Goal: Check status: Check status

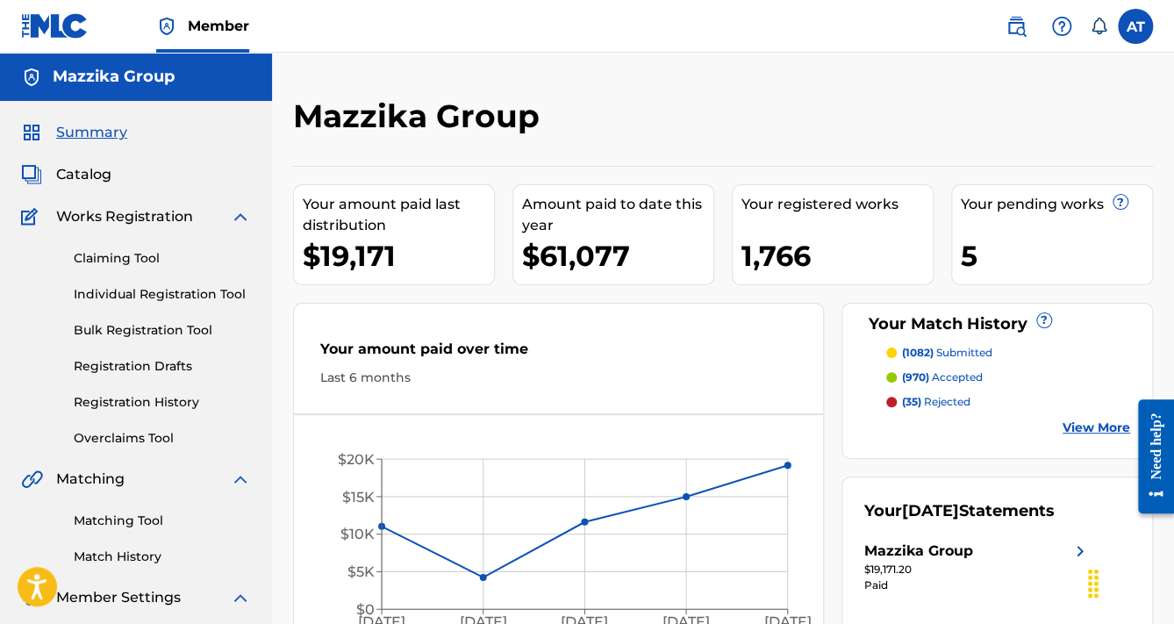
click at [428, 120] on h2 "Mazzika Group" at bounding box center [420, 116] width 255 height 39
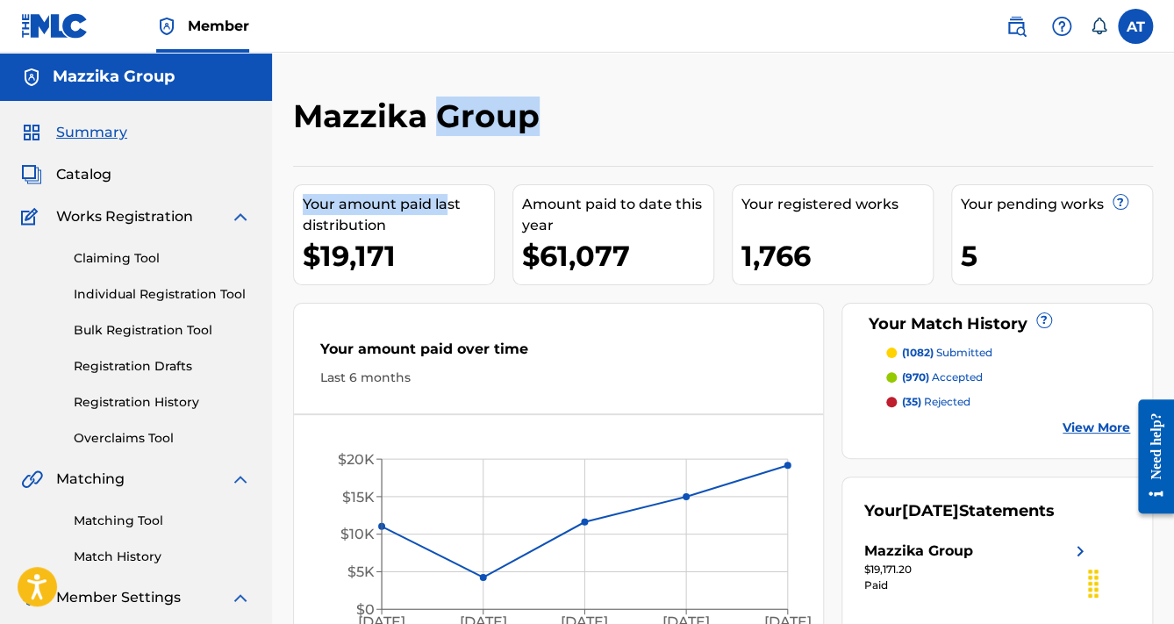
drag, startPoint x: 432, startPoint y: 107, endPoint x: 442, endPoint y: 147, distance: 41.7
click at [444, 152] on div "Mazzika Group Your amount paid last distribution $19,171 Amount paid to date th…" at bounding box center [723, 375] width 860 height 557
click at [428, 202] on div "Your amount paid last distribution" at bounding box center [398, 215] width 191 height 42
click at [436, 194] on div "Your amount paid last distribution" at bounding box center [398, 215] width 191 height 42
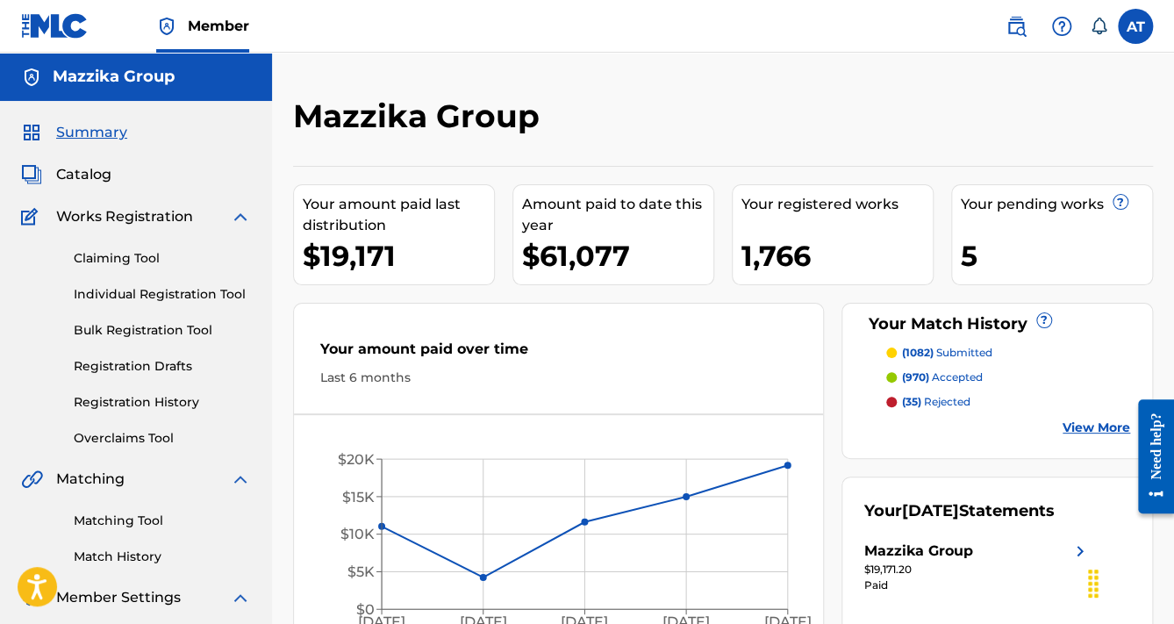
click at [446, 175] on div "Your amount paid last distribution $19,171 Amount paid to date this year $61,07…" at bounding box center [723, 410] width 860 height 488
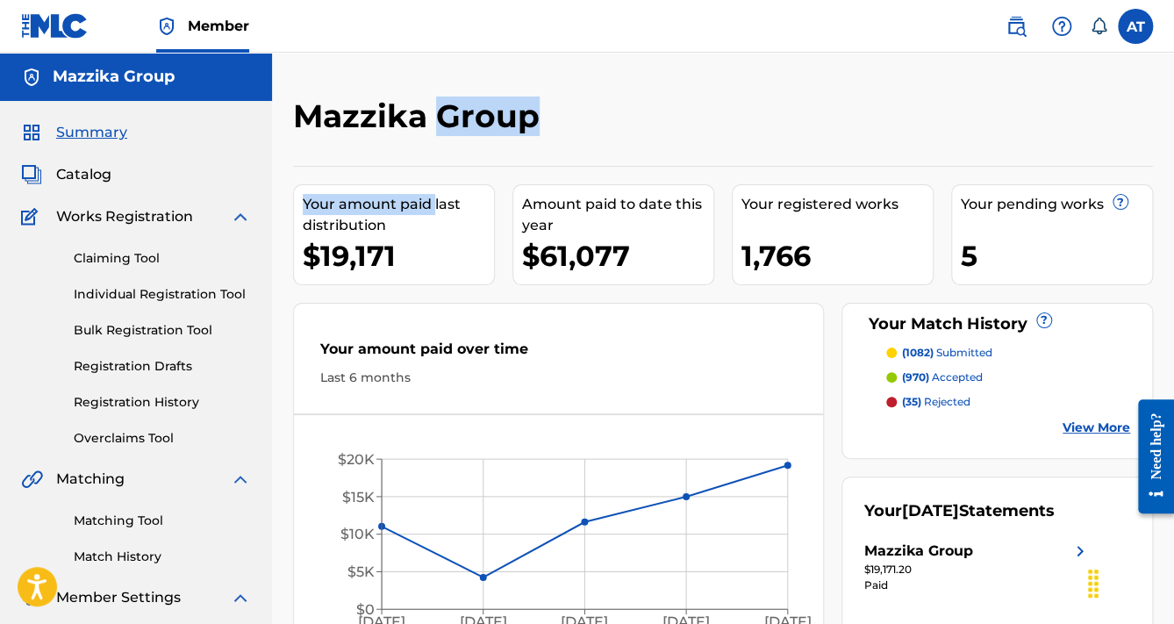
drag, startPoint x: 434, startPoint y: 112, endPoint x: 435, endPoint y: 172, distance: 59.7
click at [435, 172] on div "Mazzika Group Your amount paid last distribution $19,171 Amount paid to date th…" at bounding box center [723, 375] width 860 height 557
click at [434, 134] on h2 "Mazzika Group" at bounding box center [420, 116] width 255 height 39
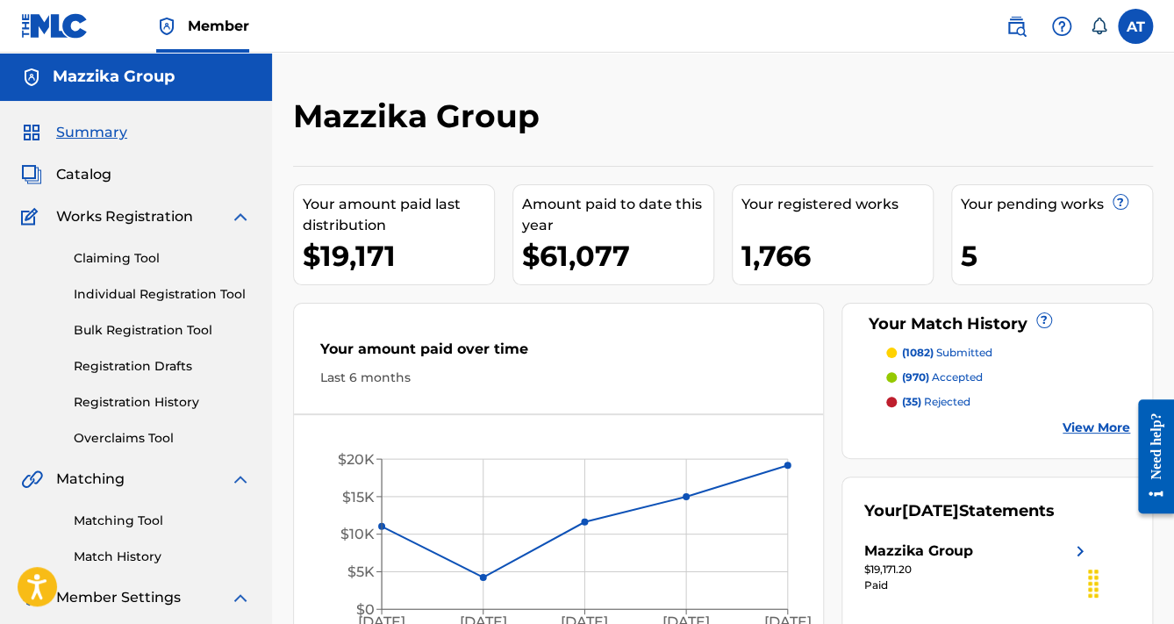
click at [434, 135] on h2 "Mazzika Group" at bounding box center [420, 116] width 255 height 39
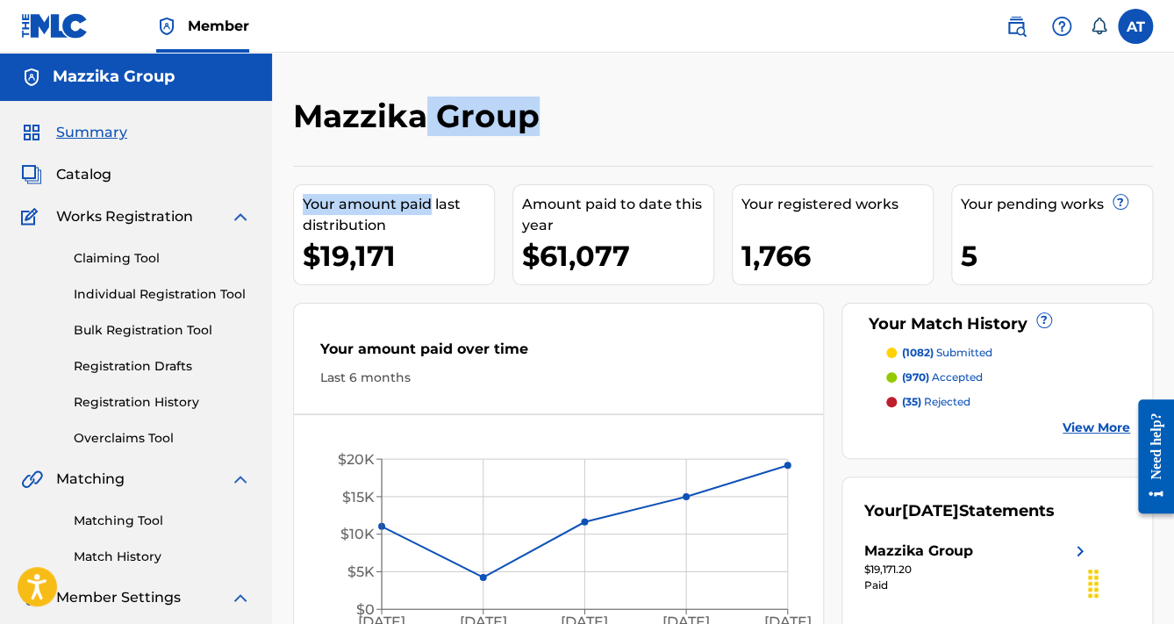
drag, startPoint x: 429, startPoint y: 115, endPoint x: 429, endPoint y: 191, distance: 76.4
click at [429, 191] on div "Mazzika Group Your amount paid last distribution $19,171 Amount paid to date th…" at bounding box center [723, 375] width 860 height 557
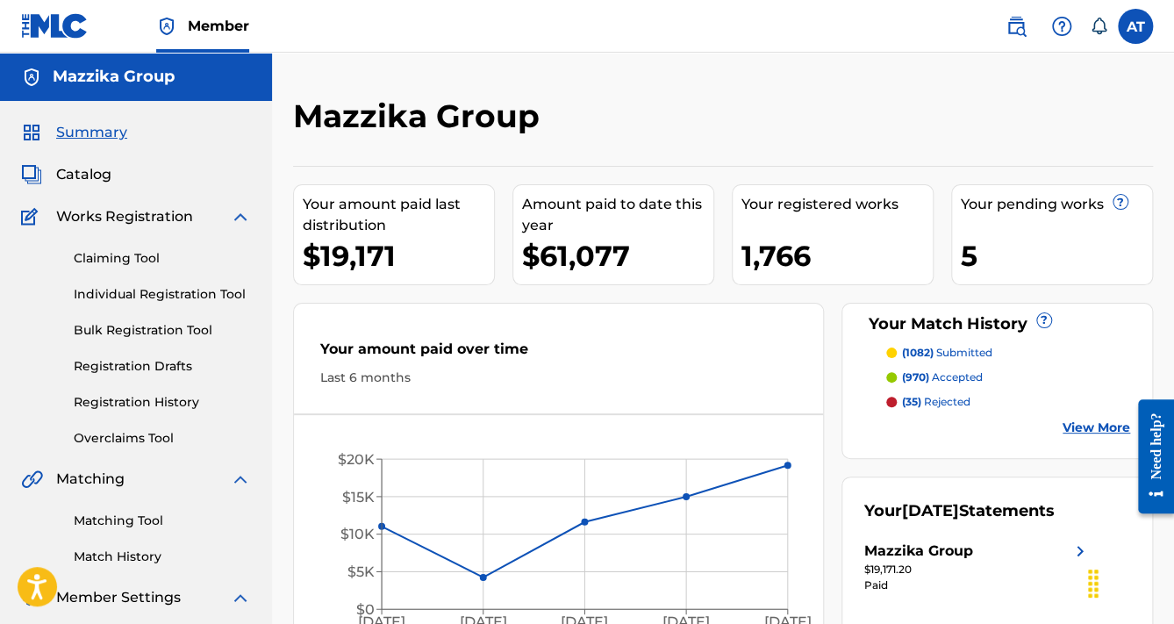
click at [442, 190] on div "Your amount paid last distribution $19,171" at bounding box center [394, 234] width 202 height 101
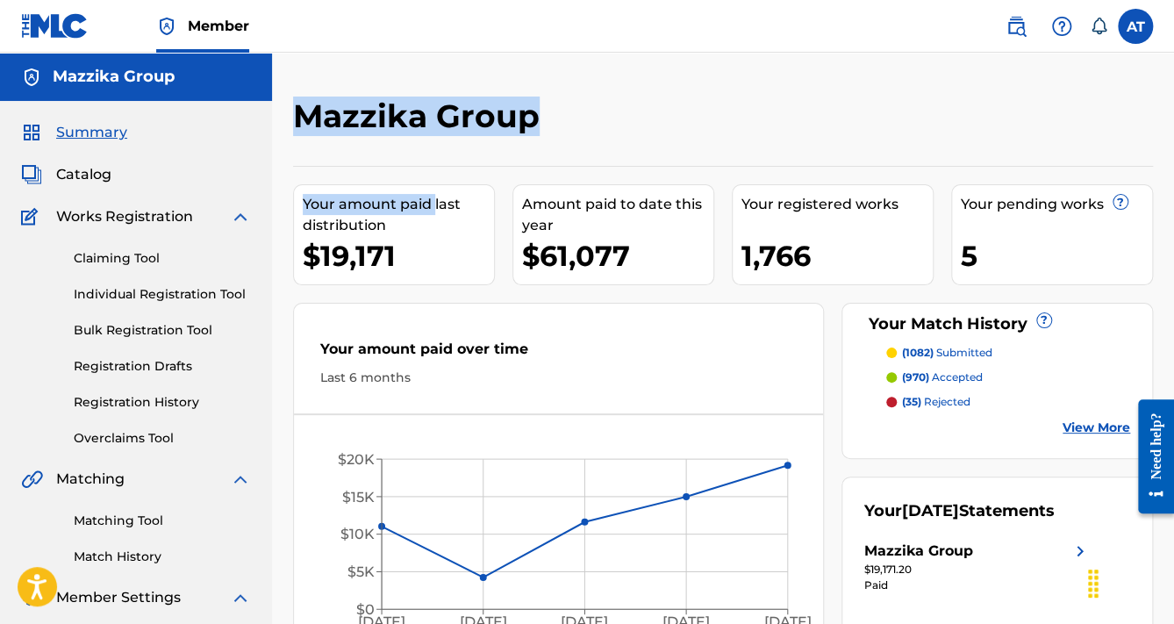
drag, startPoint x: 439, startPoint y: 92, endPoint x: 435, endPoint y: 183, distance: 90.5
click at [435, 183] on div "Mazzika Group Your amount paid last distribution $19,171 Amount paid to date th…" at bounding box center [723, 362] width 902 height 619
click at [448, 132] on h2 "Mazzika Group" at bounding box center [420, 116] width 255 height 39
drag, startPoint x: 441, startPoint y: 117, endPoint x: 438, endPoint y: 200, distance: 83.4
click at [438, 200] on div "Mazzika Group Your amount paid last distribution $19,171 Amount paid to date th…" at bounding box center [723, 375] width 860 height 557
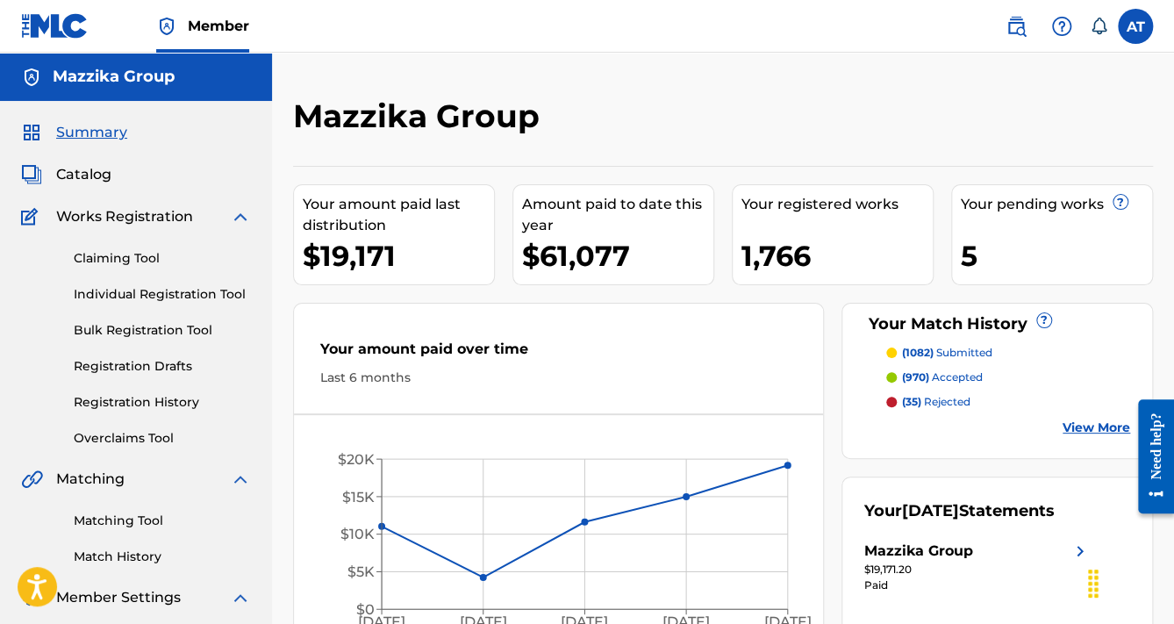
click at [850, 485] on div "Your [DATE] Statements Mazzika Group $19,171.20 Paid" at bounding box center [998, 565] width 312 height 177
click at [624, 333] on div "Your amount paid over time Last 6 months" at bounding box center [558, 362] width 529 height 101
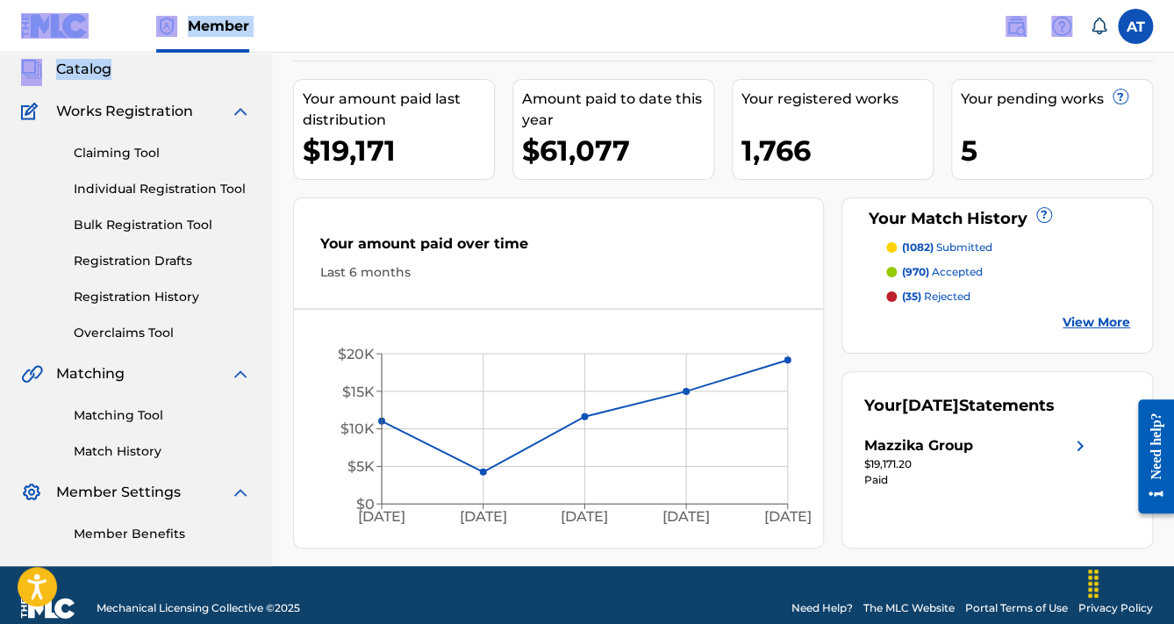
scroll to position [60, 0]
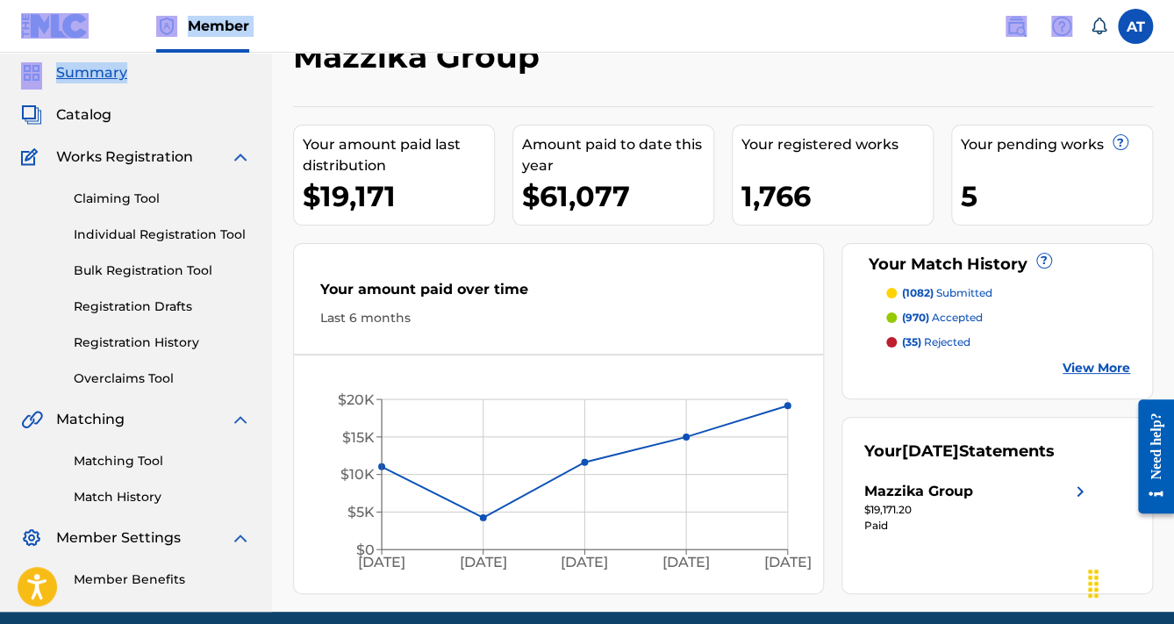
drag, startPoint x: 9, startPoint y: 17, endPoint x: 186, endPoint y: 77, distance: 187.3
click at [190, 74] on div "Member AT AT [PERSON_NAME] [EMAIL_ADDRESS][DOMAIN_NAME] Notification Preference…" at bounding box center [587, 318] width 1174 height 756
click at [184, 83] on div "Summary Catalog Works Registration Claiming Tool Individual Registration Tool B…" at bounding box center [136, 325] width 272 height 569
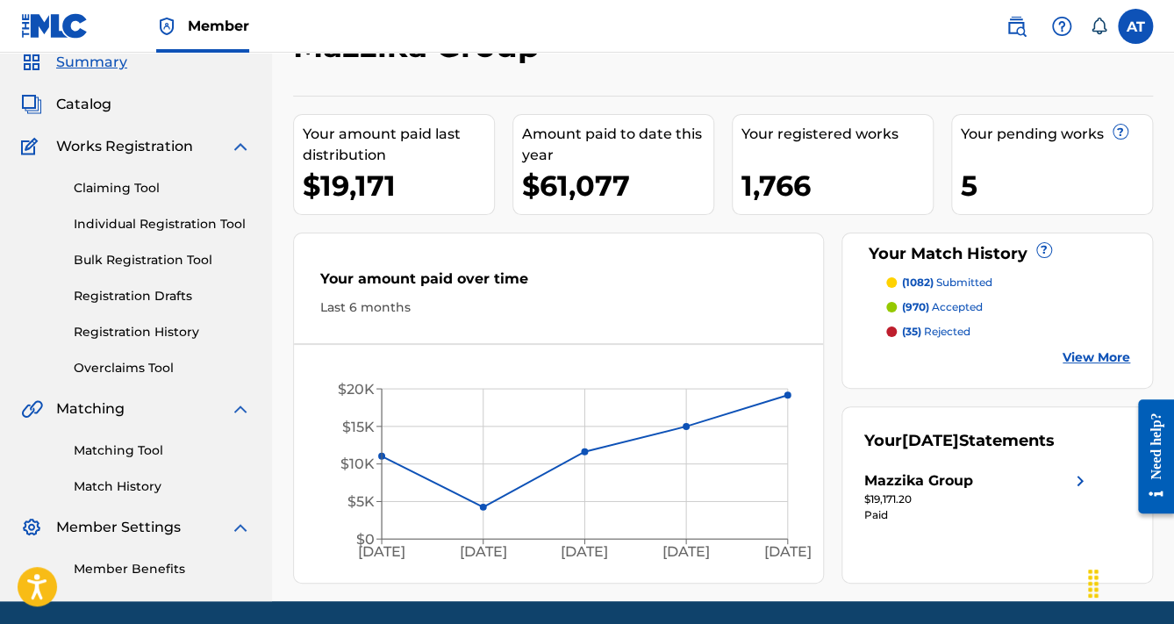
scroll to position [0, 0]
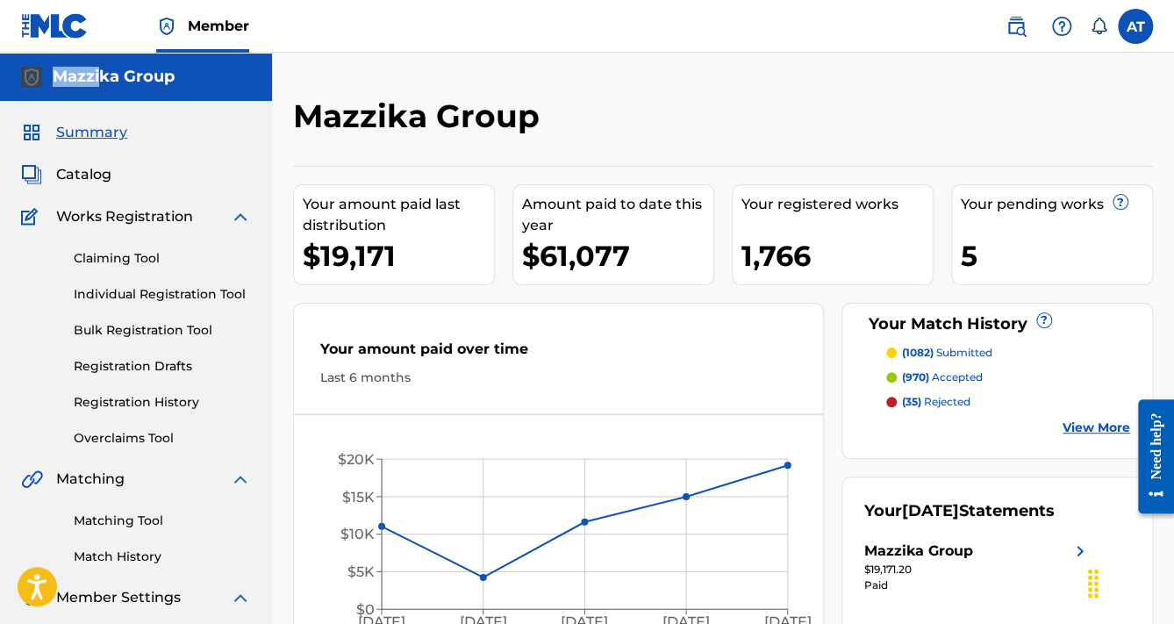
drag, startPoint x: 7, startPoint y: 58, endPoint x: 102, endPoint y: 82, distance: 97.9
click at [102, 82] on div "Mazzika Group" at bounding box center [136, 77] width 272 height 48
drag, startPoint x: 14, startPoint y: 15, endPoint x: 119, endPoint y: 12, distance: 105.3
click at [119, 12] on nav "Member AT AT [PERSON_NAME] [EMAIL_ADDRESS][DOMAIN_NAME] Notification Preference…" at bounding box center [587, 26] width 1174 height 53
click at [313, 305] on div "Your amount paid over time Last 6 months [DATE] Apr '[DATE] Jun '[DATE] $0 $5K …" at bounding box center [558, 478] width 531 height 351
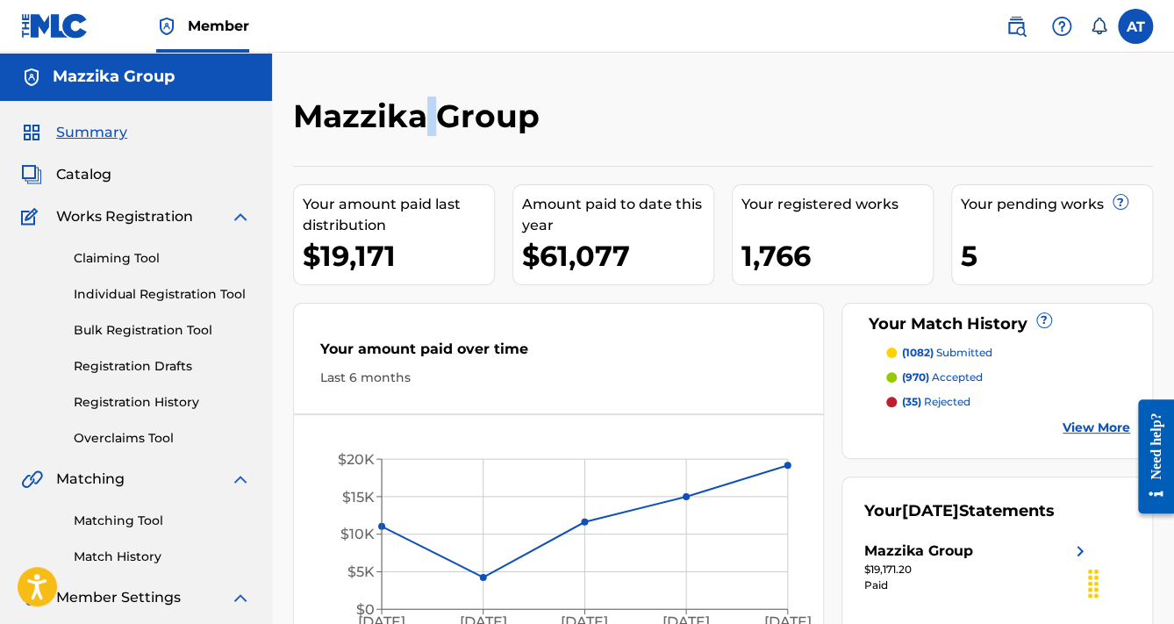
click at [427, 114] on h2 "Mazzika Group" at bounding box center [420, 116] width 255 height 39
click at [390, 134] on h2 "Mazzika Group" at bounding box center [420, 116] width 255 height 39
drag, startPoint x: 289, startPoint y: 118, endPoint x: 425, endPoint y: 123, distance: 136.1
click at [426, 123] on div "Mazzika Group Your amount paid last distribution $19,171 Amount paid to date th…" at bounding box center [723, 384] width 902 height 575
click at [430, 92] on div "Mazzika Group Your amount paid last distribution $19,171 Amount paid to date th…" at bounding box center [723, 362] width 902 height 619
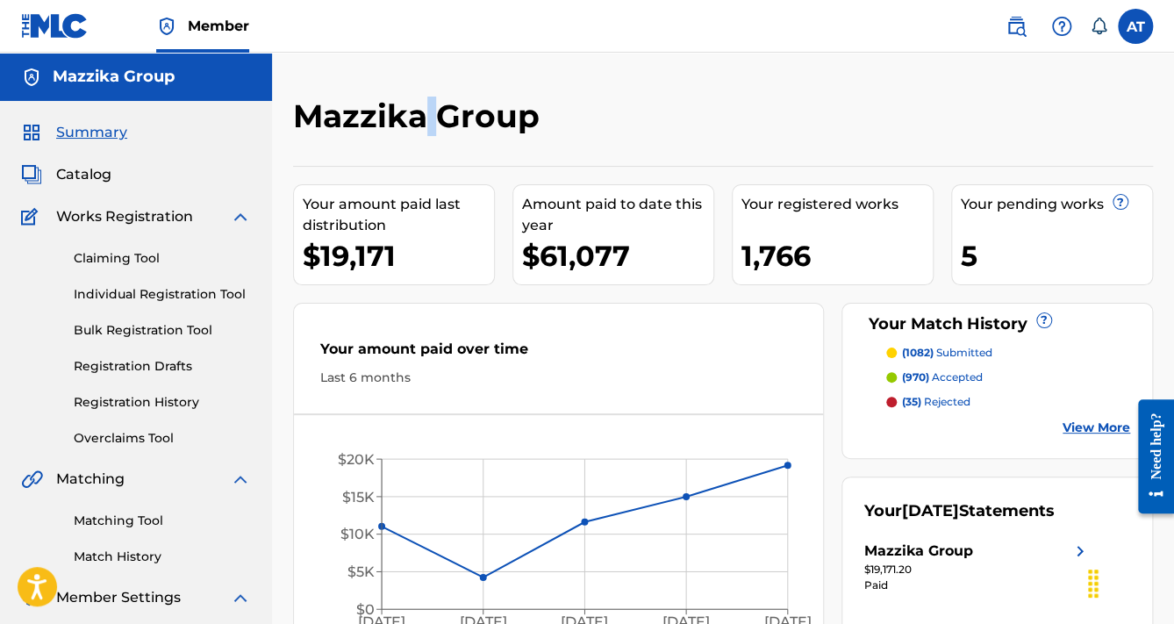
drag, startPoint x: 433, startPoint y: 103, endPoint x: 427, endPoint y: 115, distance: 13.4
click at [427, 115] on h2 "Mazzika Group" at bounding box center [420, 116] width 255 height 39
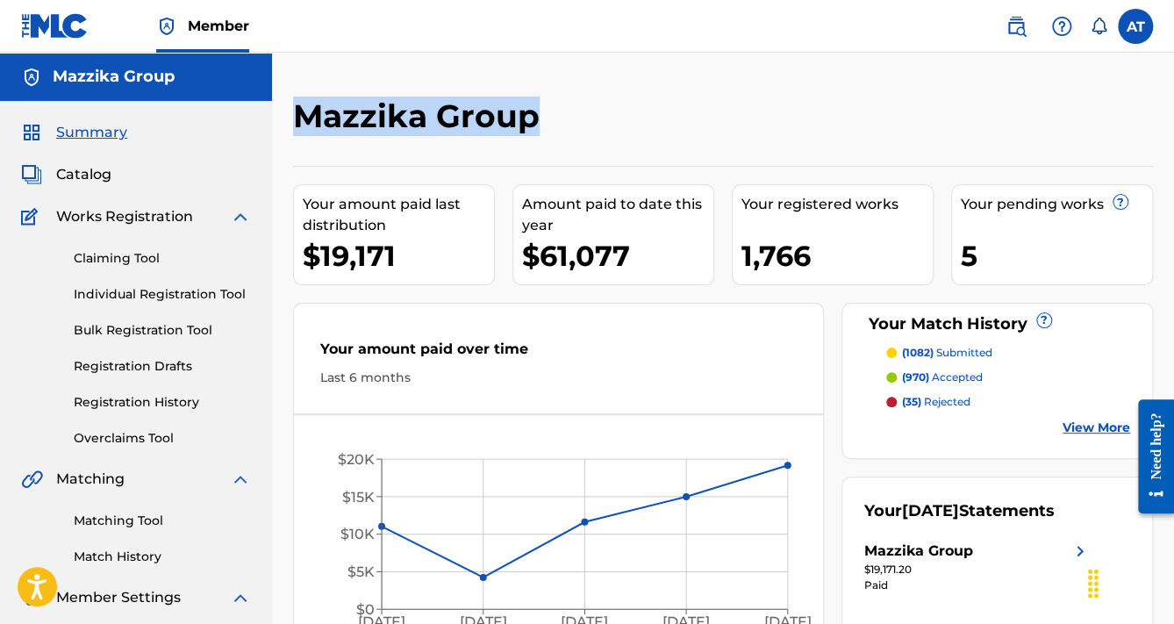
drag, startPoint x: 295, startPoint y: 125, endPoint x: 283, endPoint y: 148, distance: 25.9
click at [283, 148] on div "Mazzika Group Your amount paid last distribution $19,171 Amount paid to date th…" at bounding box center [723, 384] width 902 height 575
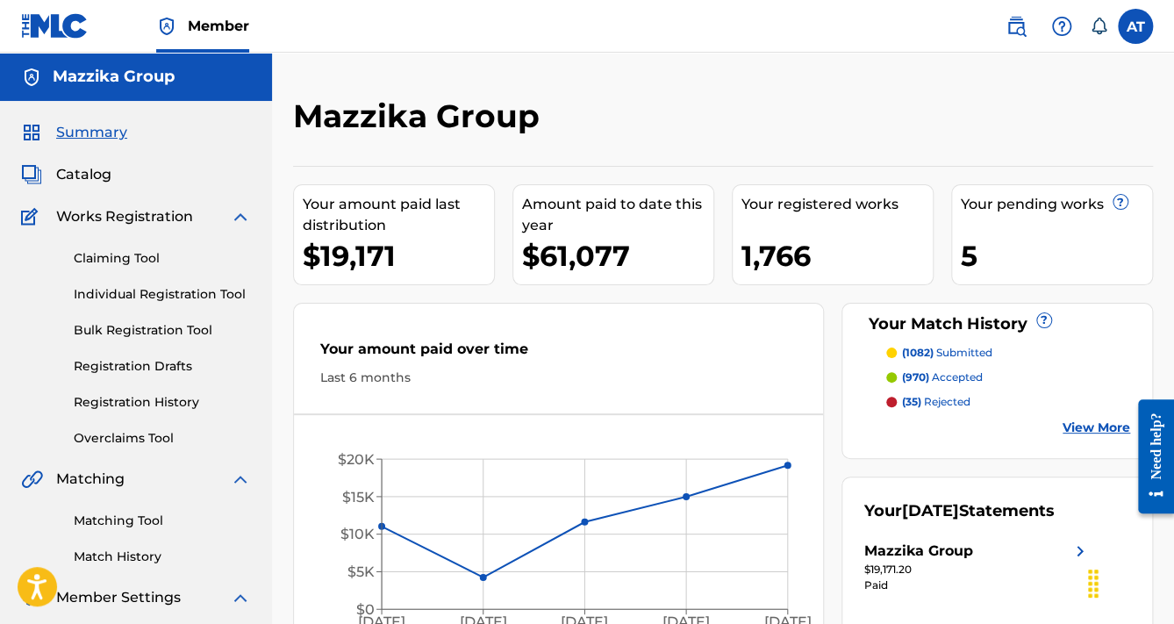
click at [270, 126] on div "Summary Catalog Works Registration Claiming Tool Individual Registration Tool B…" at bounding box center [136, 385] width 272 height 569
drag, startPoint x: 288, startPoint y: 112, endPoint x: 293, endPoint y: 133, distance: 21.7
click at [293, 133] on div "Mazzika Group Your amount paid last distribution $19,171 Amount paid to date th…" at bounding box center [723, 384] width 902 height 575
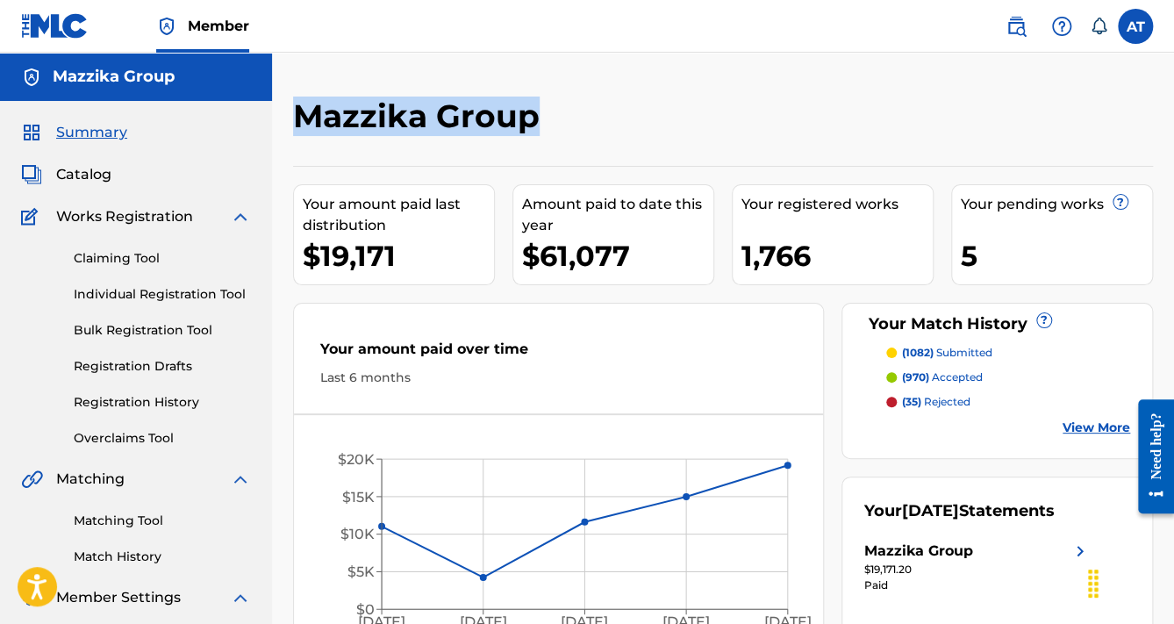
drag, startPoint x: 284, startPoint y: 106, endPoint x: 291, endPoint y: 157, distance: 51.4
click at [291, 157] on div "Mazzika Group Your amount paid last distribution $19,171 Amount paid to date th…" at bounding box center [723, 384] width 902 height 575
click at [289, 156] on div "Mazzika Group Your amount paid last distribution $19,171 Amount paid to date th…" at bounding box center [723, 384] width 902 height 575
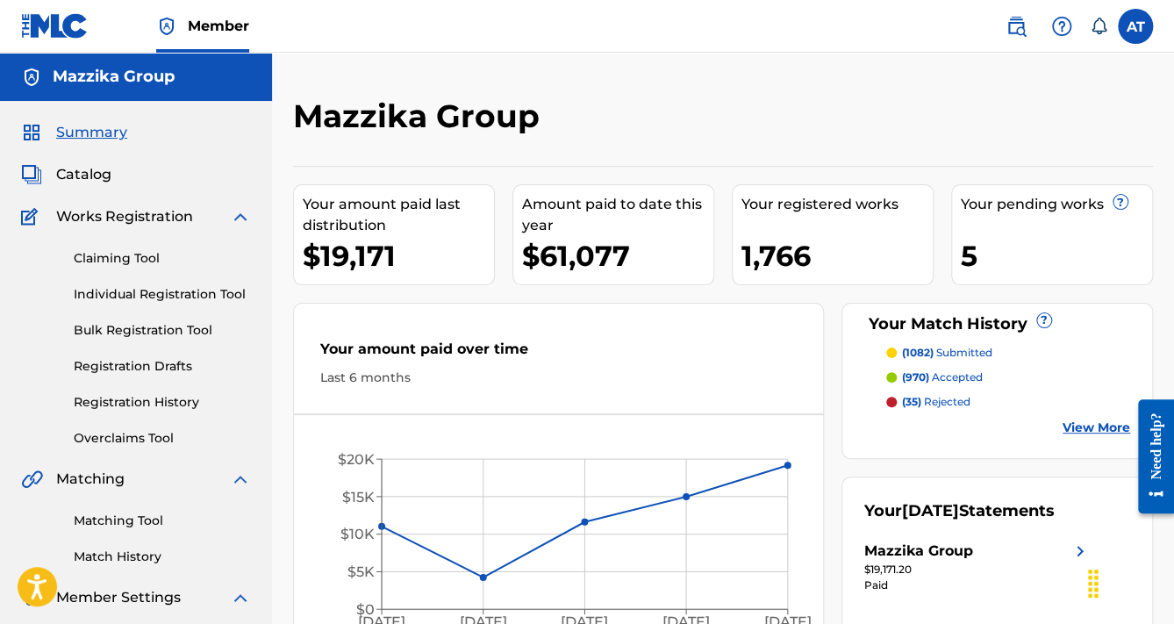
drag, startPoint x: 288, startPoint y: 130, endPoint x: 300, endPoint y: 113, distance: 20.7
click at [300, 113] on div "Mazzika Group Your amount paid last distribution $19,171 Amount paid to date th…" at bounding box center [723, 384] width 902 height 575
click at [300, 113] on h2 "Mazzika Group" at bounding box center [420, 116] width 255 height 39
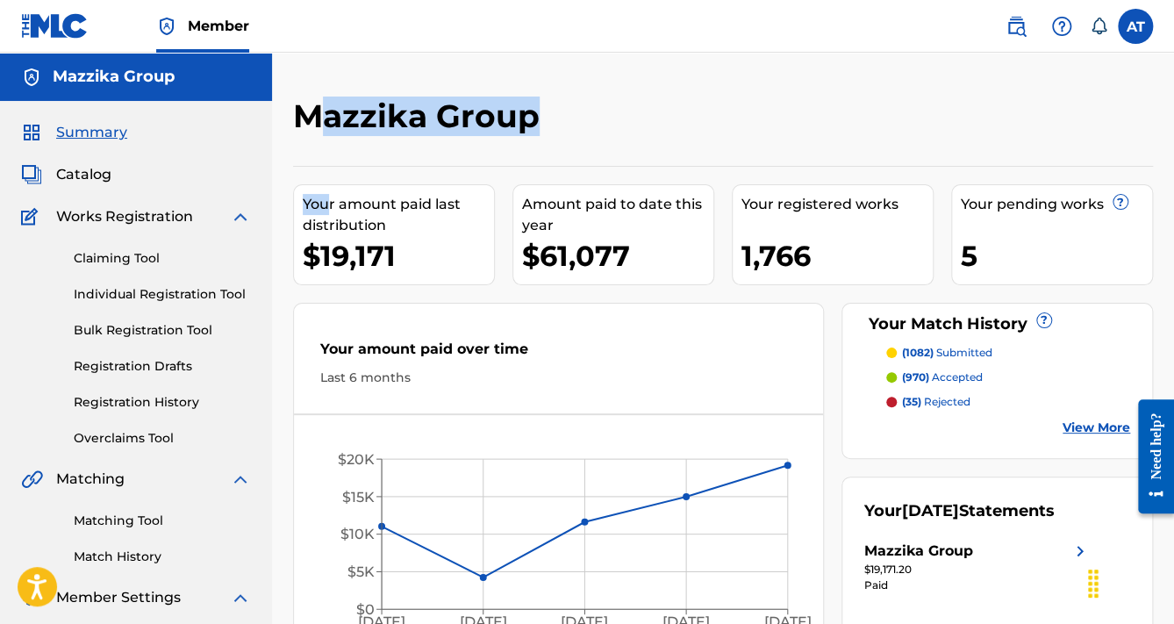
drag, startPoint x: 329, startPoint y: 113, endPoint x: 327, endPoint y: 153, distance: 39.5
click at [327, 153] on div "Mazzika Group Your amount paid last distribution $19,171 Amount paid to date th…" at bounding box center [723, 375] width 860 height 557
click at [326, 117] on h2 "Mazzika Group" at bounding box center [420, 116] width 255 height 39
drag, startPoint x: 323, startPoint y: 97, endPoint x: 323, endPoint y: 144, distance: 46.5
click at [323, 144] on div "Mazzika Group" at bounding box center [624, 123] width 663 height 52
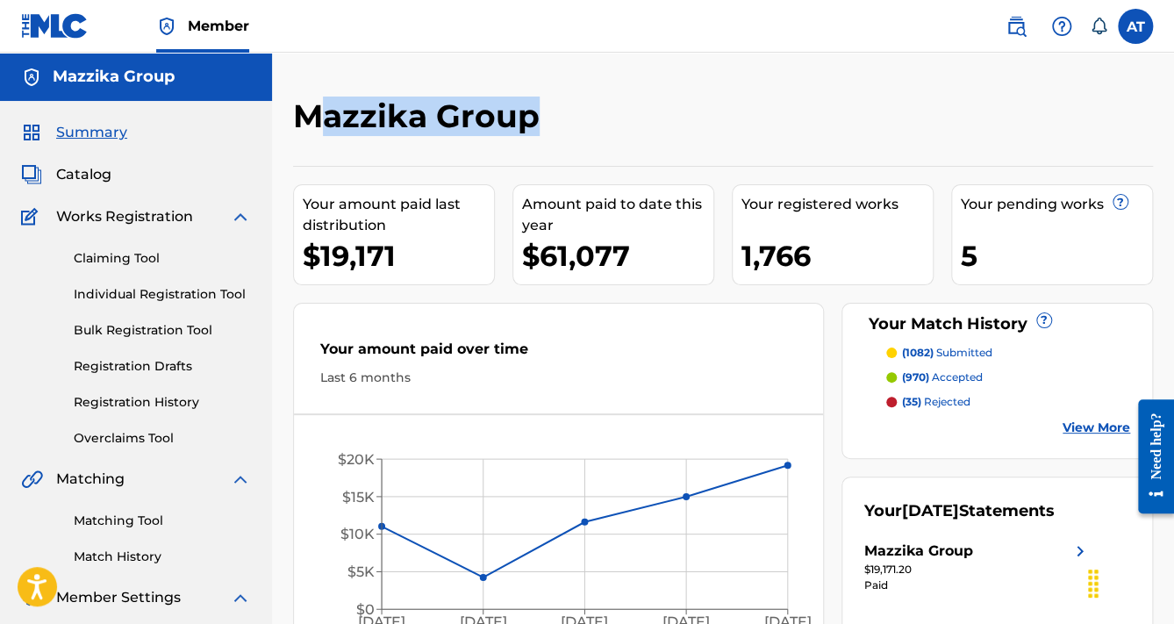
click at [324, 118] on h2 "Mazzika Group" at bounding box center [420, 116] width 255 height 39
click at [325, 123] on h2 "Mazzika Group" at bounding box center [420, 116] width 255 height 39
click at [322, 123] on h2 "Mazzika Group" at bounding box center [420, 116] width 255 height 39
click at [322, 122] on h2 "Mazzika Group" at bounding box center [420, 116] width 255 height 39
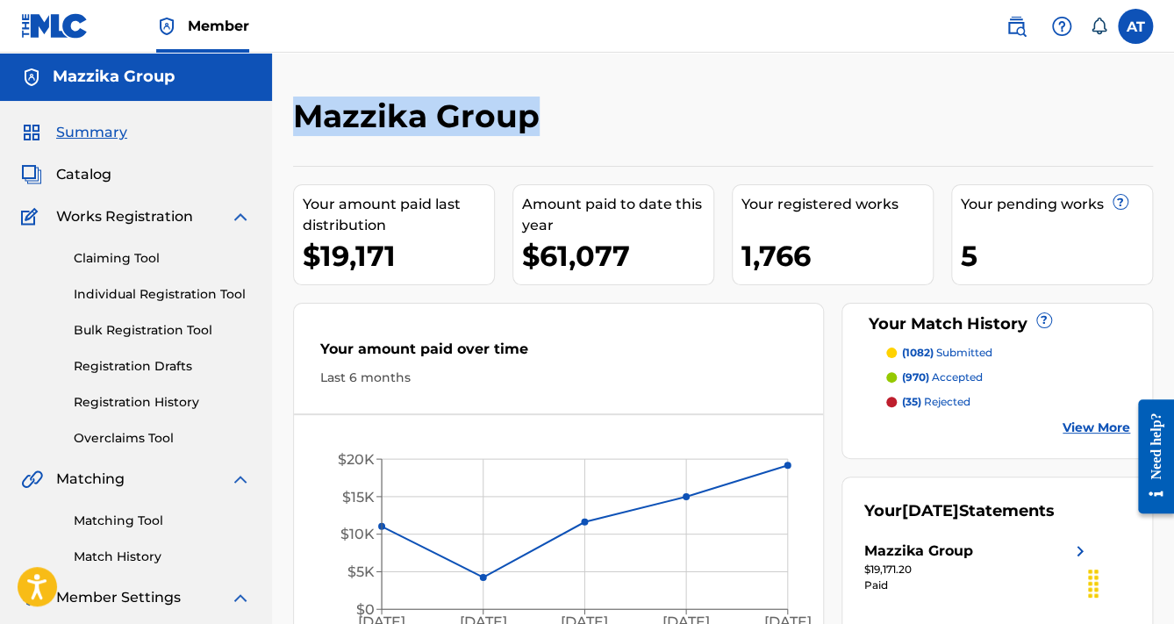
click at [323, 122] on h2 "Mazzika Group" at bounding box center [420, 116] width 255 height 39
click at [322, 122] on h2 "Mazzika Group" at bounding box center [420, 116] width 255 height 39
click at [341, 145] on div "Mazzika Group" at bounding box center [624, 123] width 663 height 52
drag, startPoint x: 323, startPoint y: 119, endPoint x: 308, endPoint y: 155, distance: 39.0
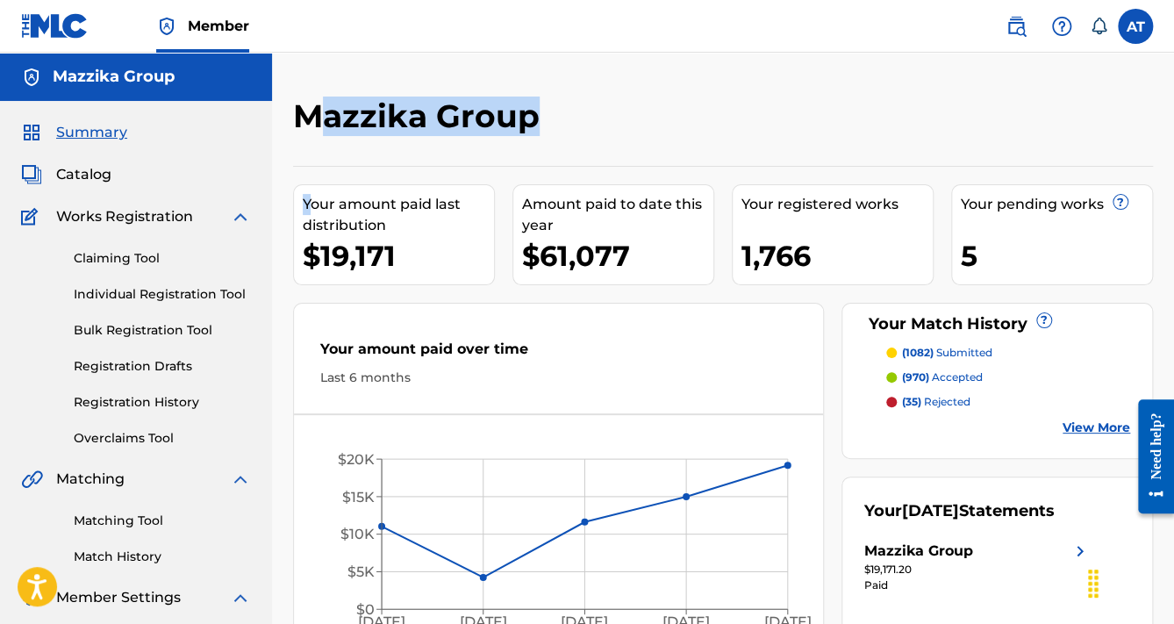
click at [308, 155] on div "Mazzika Group Your amount paid last distribution $19,171 Amount paid to date th…" at bounding box center [723, 375] width 860 height 557
click at [330, 120] on h2 "Mazzika Group" at bounding box center [420, 116] width 255 height 39
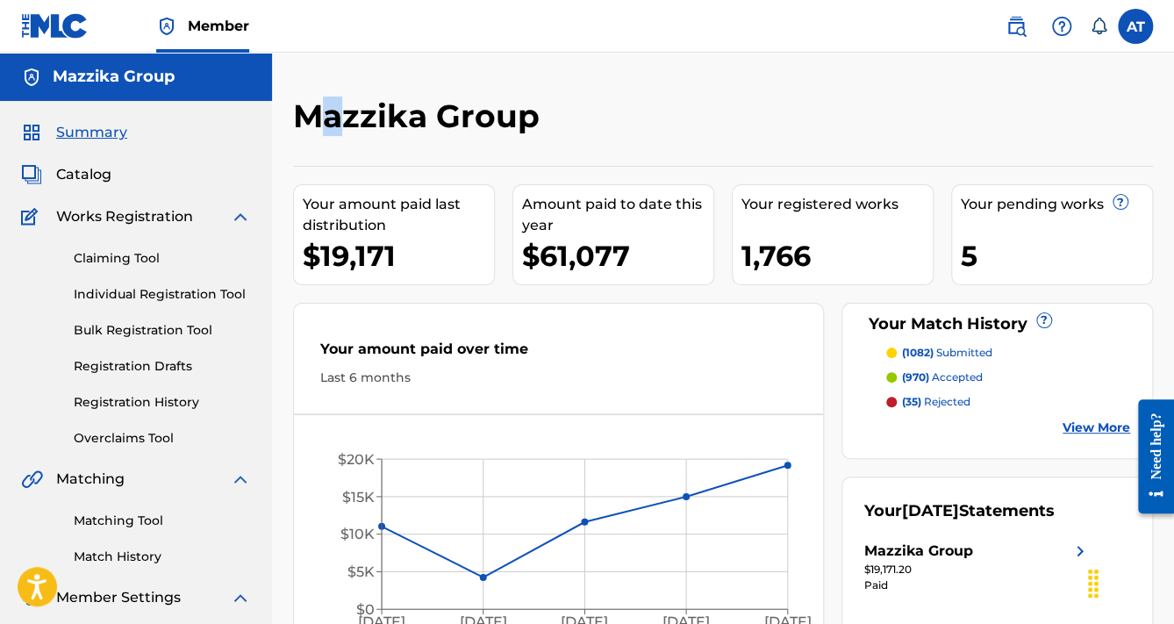
drag, startPoint x: 341, startPoint y: 112, endPoint x: 310, endPoint y: 116, distance: 30.9
click at [310, 116] on h2 "Mazzika Group" at bounding box center [420, 116] width 255 height 39
click at [343, 116] on h2 "Mazzika Group" at bounding box center [420, 116] width 255 height 39
drag, startPoint x: 341, startPoint y: 113, endPoint x: 339, endPoint y: 124, distance: 10.7
click at [339, 124] on h2 "Mazzika Group" at bounding box center [420, 116] width 255 height 39
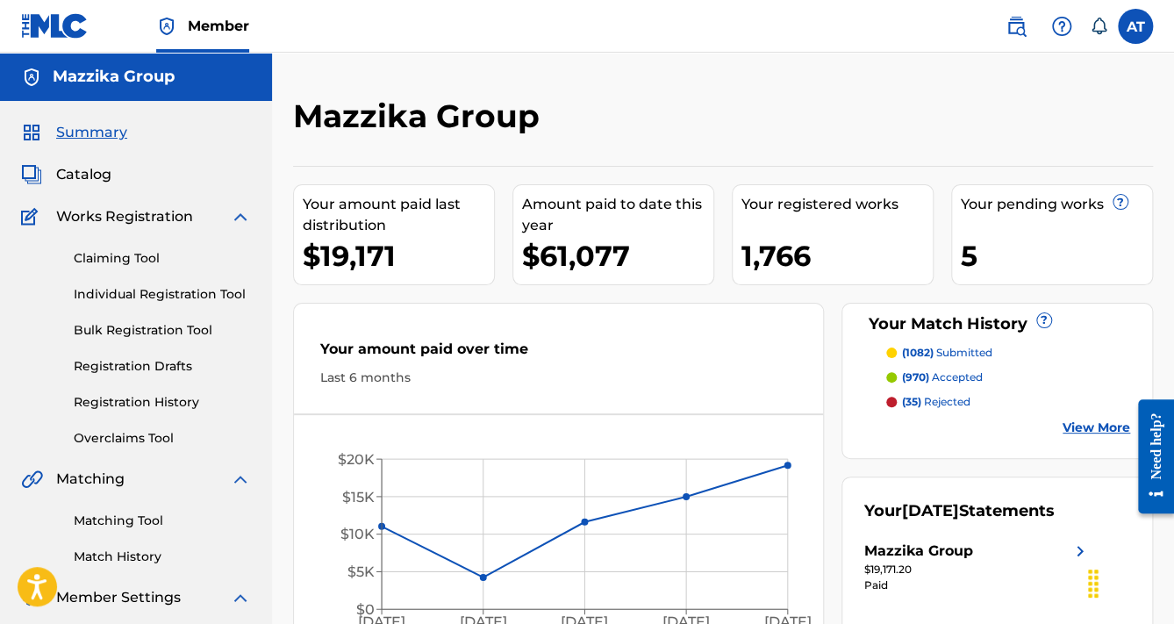
click at [339, 122] on h2 "Mazzika Group" at bounding box center [420, 116] width 255 height 39
drag, startPoint x: 369, startPoint y: 113, endPoint x: 376, endPoint y: 140, distance: 27.0
click at [375, 144] on div "Mazzika Group" at bounding box center [624, 123] width 663 height 52
click at [405, 114] on h2 "Mazzika Group" at bounding box center [420, 116] width 255 height 39
click at [408, 118] on h2 "Mazzika Group" at bounding box center [420, 116] width 255 height 39
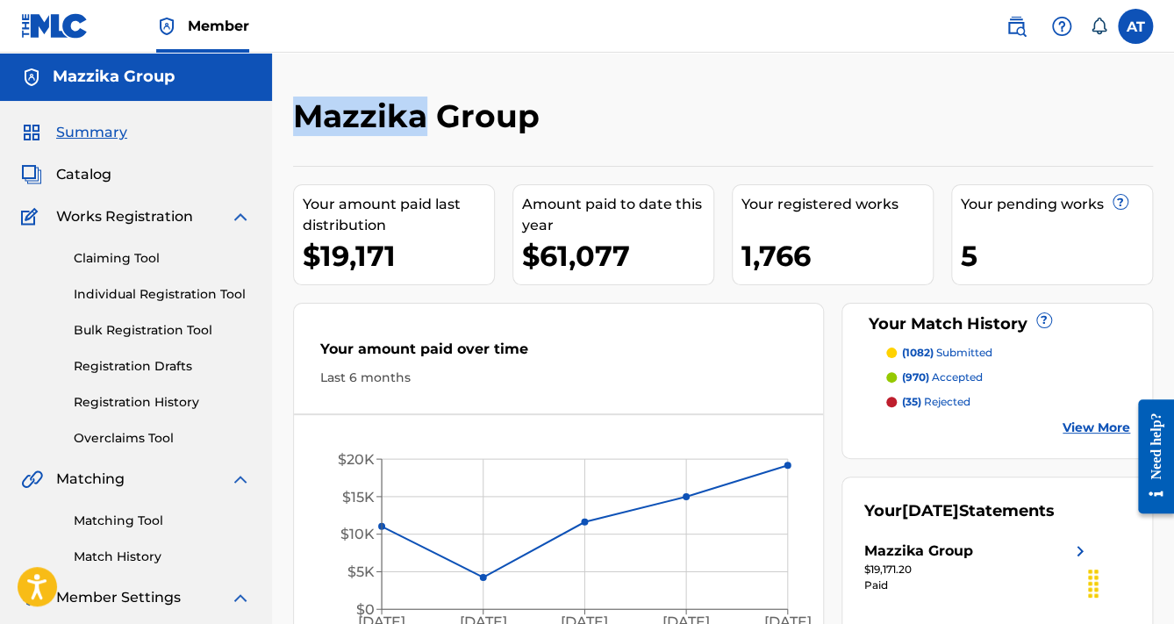
click at [408, 118] on h2 "Mazzika Group" at bounding box center [420, 116] width 255 height 39
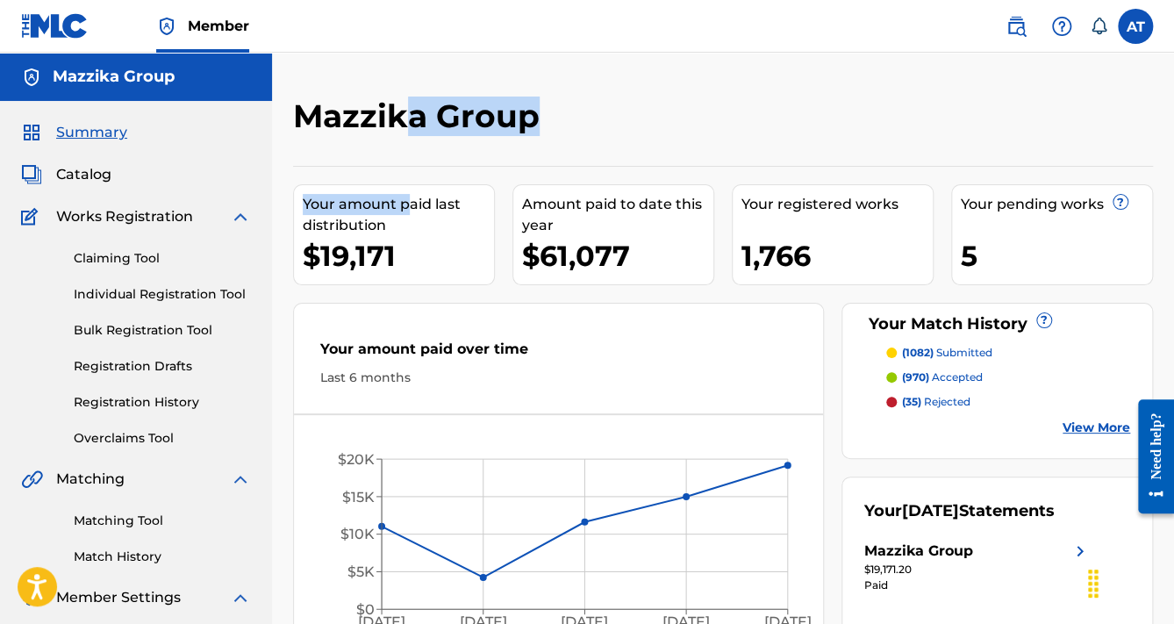
drag, startPoint x: 408, startPoint y: 119, endPoint x: 411, endPoint y: 155, distance: 36.1
click at [411, 155] on div "Mazzika Group Your amount paid last distribution $19,171 Amount paid to date th…" at bounding box center [723, 375] width 860 height 557
click at [477, 111] on h2 "Mazzika Group" at bounding box center [420, 116] width 255 height 39
drag, startPoint x: 432, startPoint y: 112, endPoint x: 433, endPoint y: 154, distance: 42.1
click at [433, 154] on div "Mazzika Group Your amount paid last distribution $19,171 Amount paid to date th…" at bounding box center [723, 375] width 860 height 557
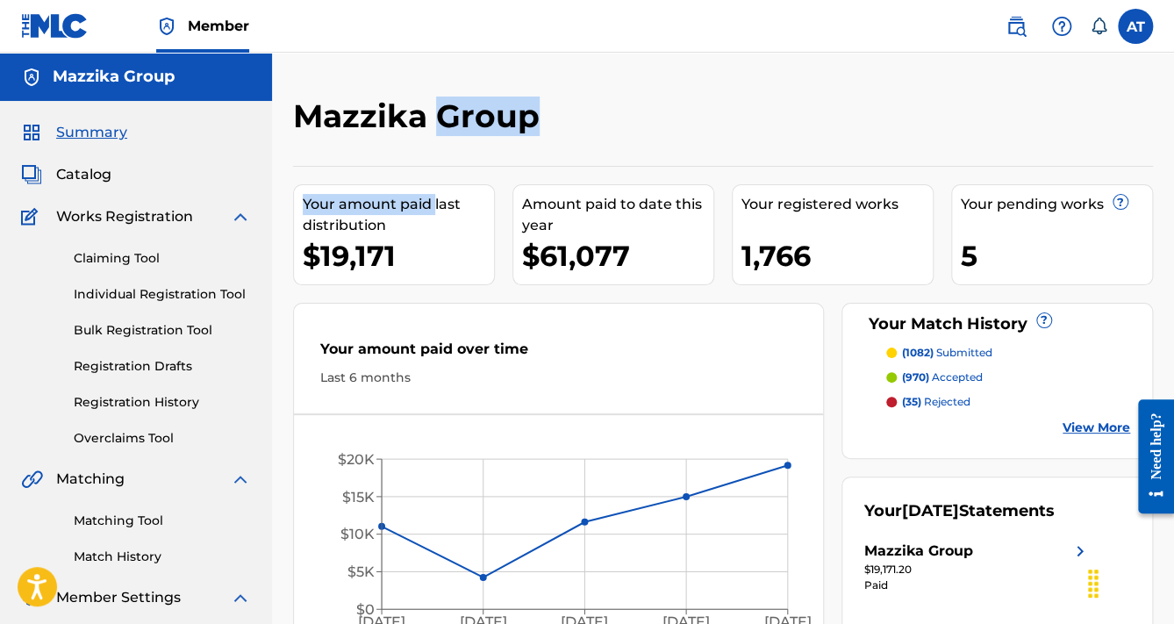
click at [434, 125] on h2 "Mazzika Group" at bounding box center [420, 116] width 255 height 39
drag, startPoint x: 427, startPoint y: 109, endPoint x: 477, endPoint y: 210, distance: 113.0
click at [477, 212] on div "Mazzika Group Your amount paid last distribution $19,171 Amount paid to date th…" at bounding box center [723, 375] width 860 height 557
click at [440, 161] on div "Mazzika Group Your amount paid last distribution $19,171 Amount paid to date th…" at bounding box center [723, 375] width 860 height 557
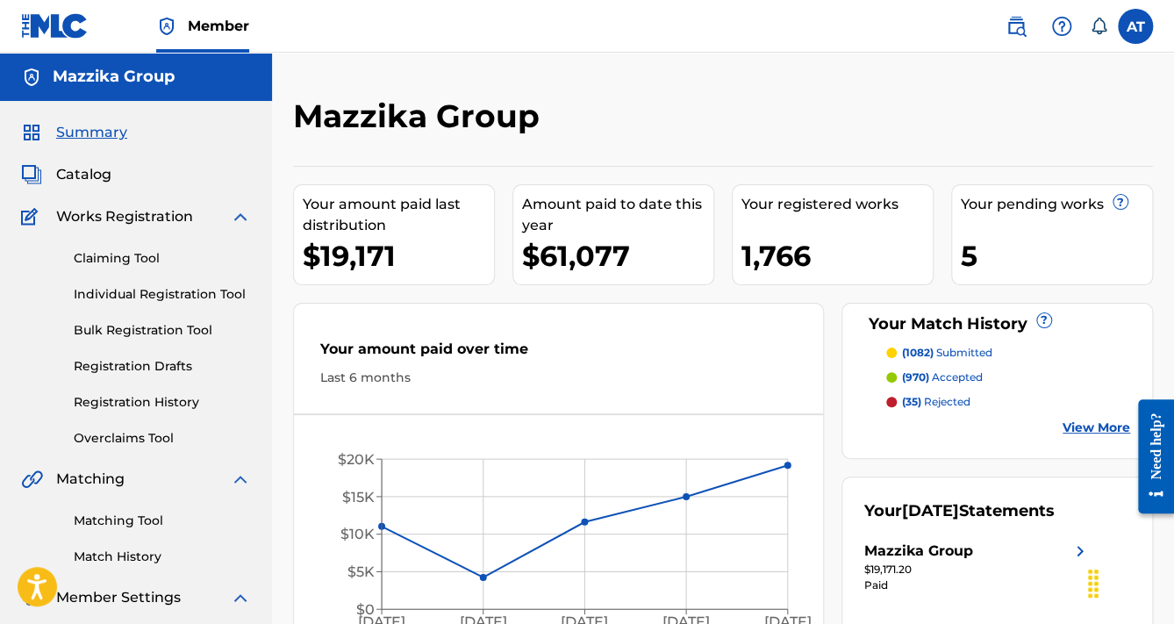
click at [276, 369] on div "Mazzika Group Your amount paid last distribution $19,171 Amount paid to date th…" at bounding box center [723, 384] width 902 height 575
drag, startPoint x: 432, startPoint y: 109, endPoint x: 438, endPoint y: 119, distance: 12.2
click at [438, 119] on h2 "Mazzika Group" at bounding box center [420, 116] width 255 height 39
click at [437, 119] on h2 "Mazzika Group" at bounding box center [420, 116] width 255 height 39
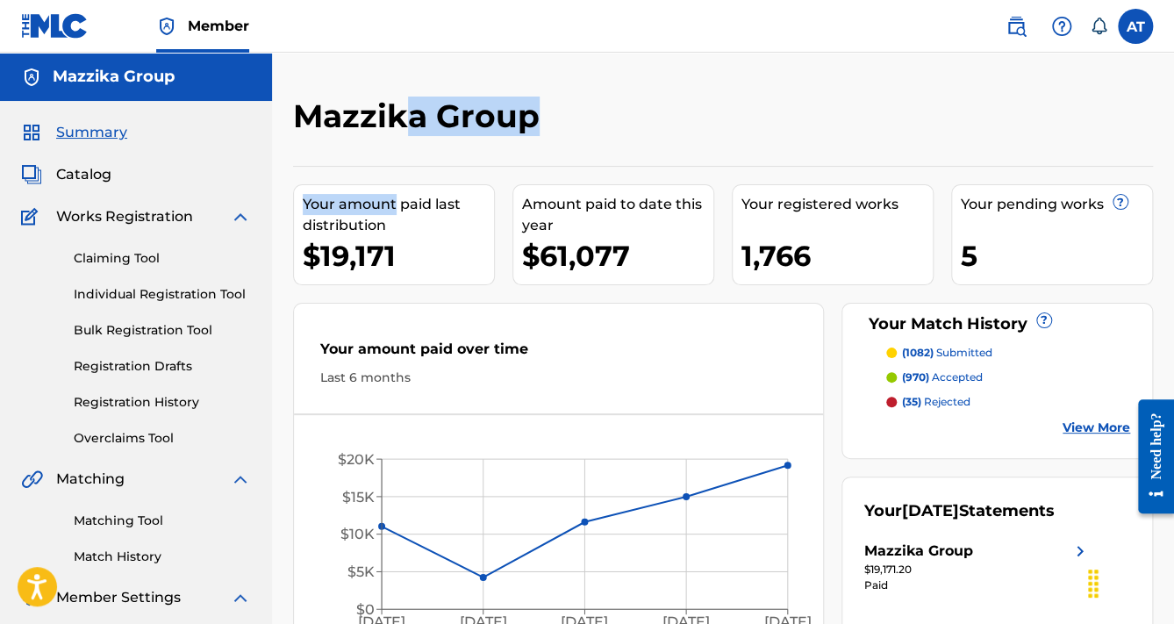
drag, startPoint x: 414, startPoint y: 112, endPoint x: 393, endPoint y: 181, distance: 71.6
click at [393, 181] on div "Mazzika Group Your amount paid last distribution $19,171 Amount paid to date th…" at bounding box center [723, 375] width 860 height 557
click at [494, 136] on div "Mazzika Group" at bounding box center [624, 123] width 663 height 52
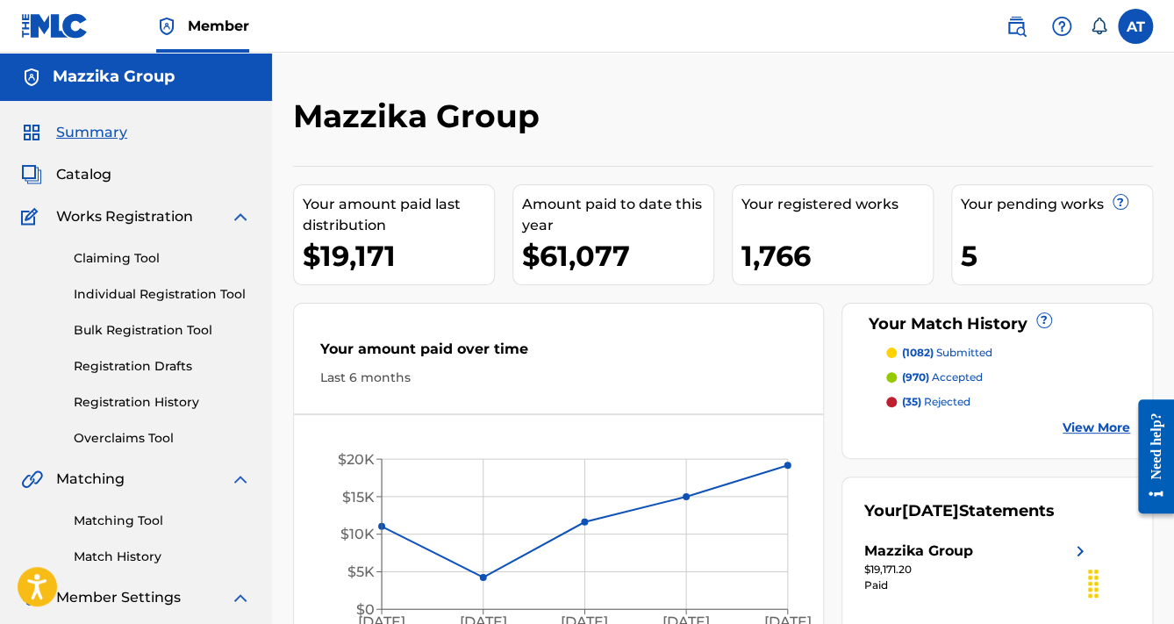
click at [458, 107] on h2 "Mazzika Group" at bounding box center [420, 116] width 255 height 39
drag, startPoint x: 470, startPoint y: 107, endPoint x: 467, endPoint y: 158, distance: 51.0
click at [467, 158] on div "Mazzika Group Your amount paid last distribution $19,171 Amount paid to date th…" at bounding box center [723, 375] width 860 height 557
click at [471, 125] on h2 "Mazzika Group" at bounding box center [420, 116] width 255 height 39
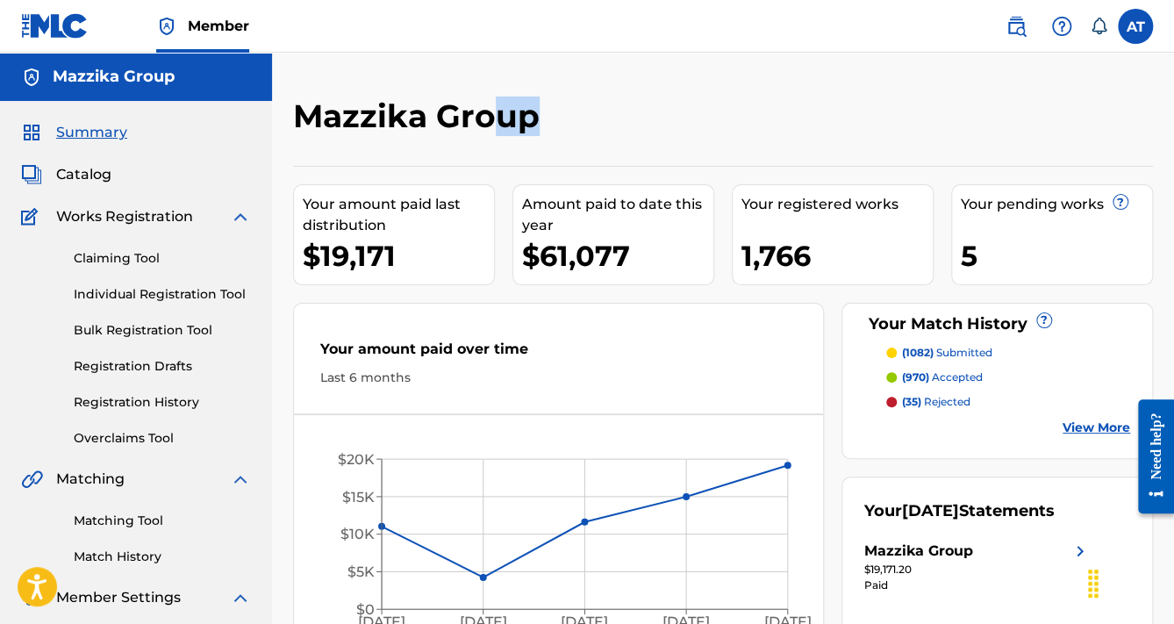
drag, startPoint x: 484, startPoint y: 105, endPoint x: 494, endPoint y: 141, distance: 37.3
click at [494, 141] on div "Mazzika Group" at bounding box center [624, 123] width 663 height 52
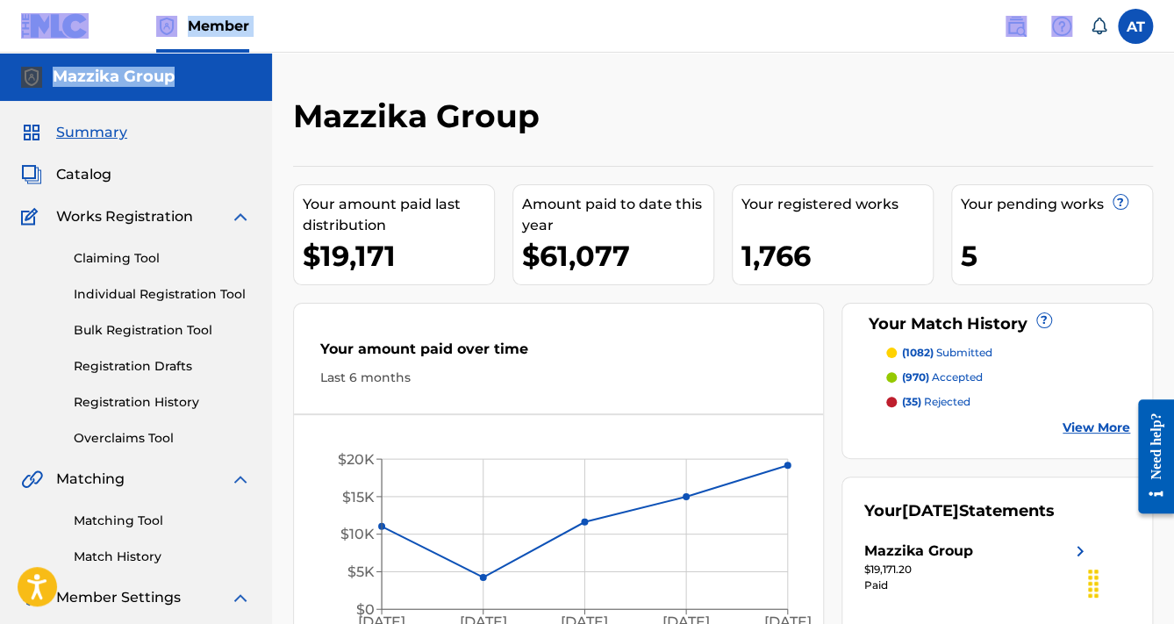
drag, startPoint x: 12, startPoint y: 28, endPoint x: 218, endPoint y: 57, distance: 207.4
click at [199, 56] on div "Member AT AT [PERSON_NAME] [EMAIL_ADDRESS][DOMAIN_NAME] Notification Preference…" at bounding box center [587, 378] width 1174 height 756
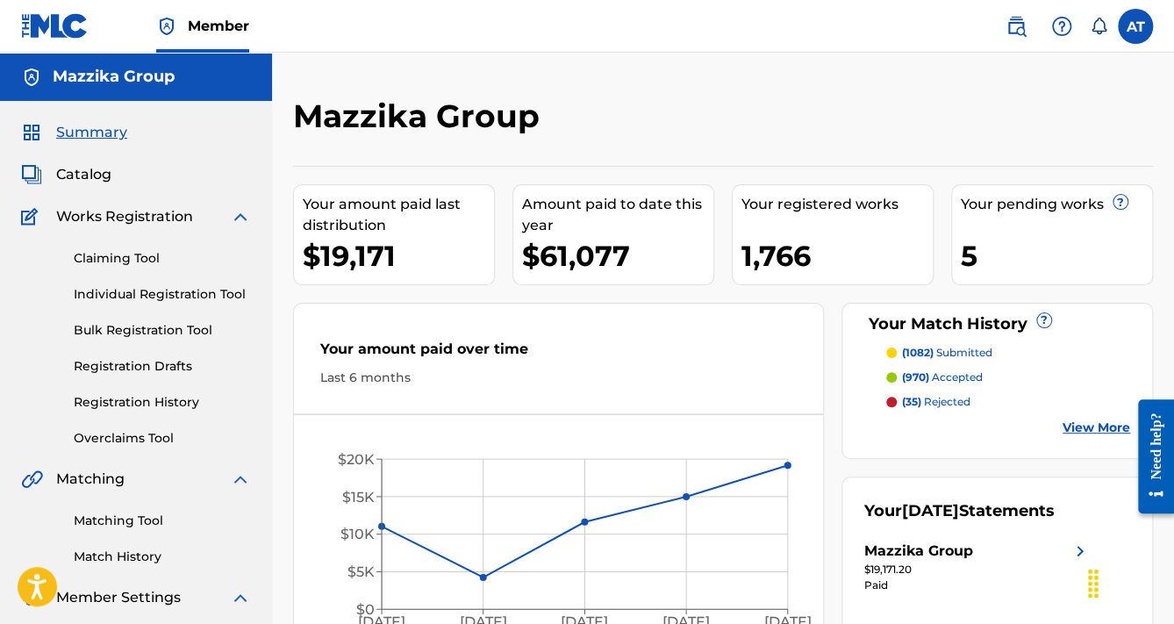
click at [283, 67] on div "Mazzika Group Your amount paid last distribution $19,171 Amount paid to date th…" at bounding box center [723, 362] width 902 height 619
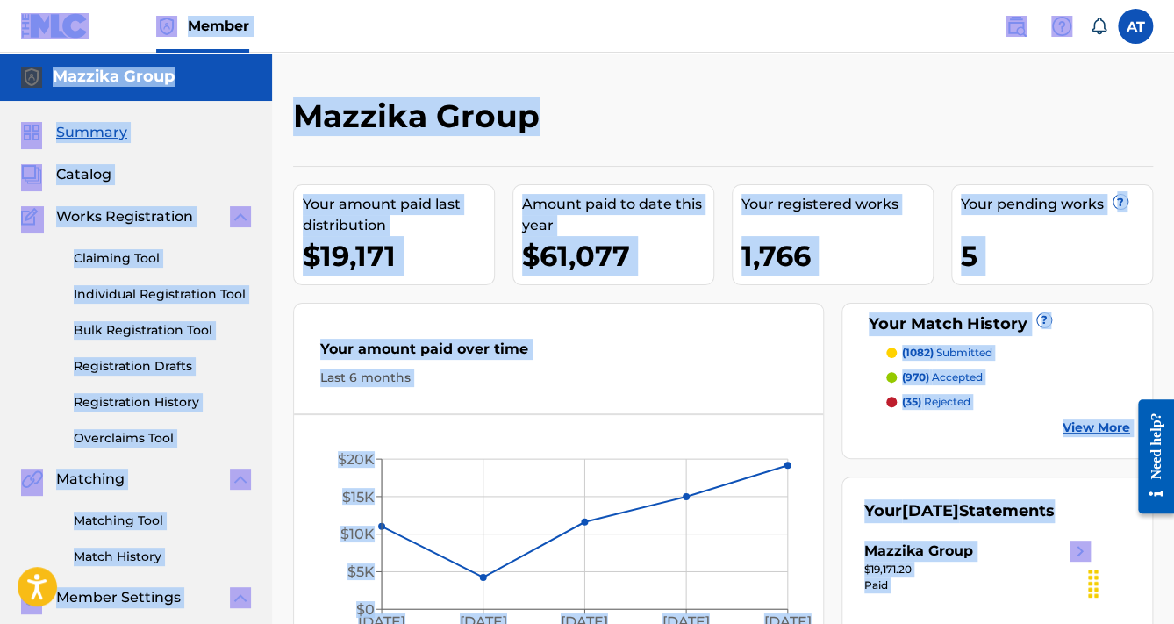
click at [249, 161] on div "Summary Catalog Works Registration Claiming Tool Individual Registration Tool B…" at bounding box center [136, 385] width 272 height 569
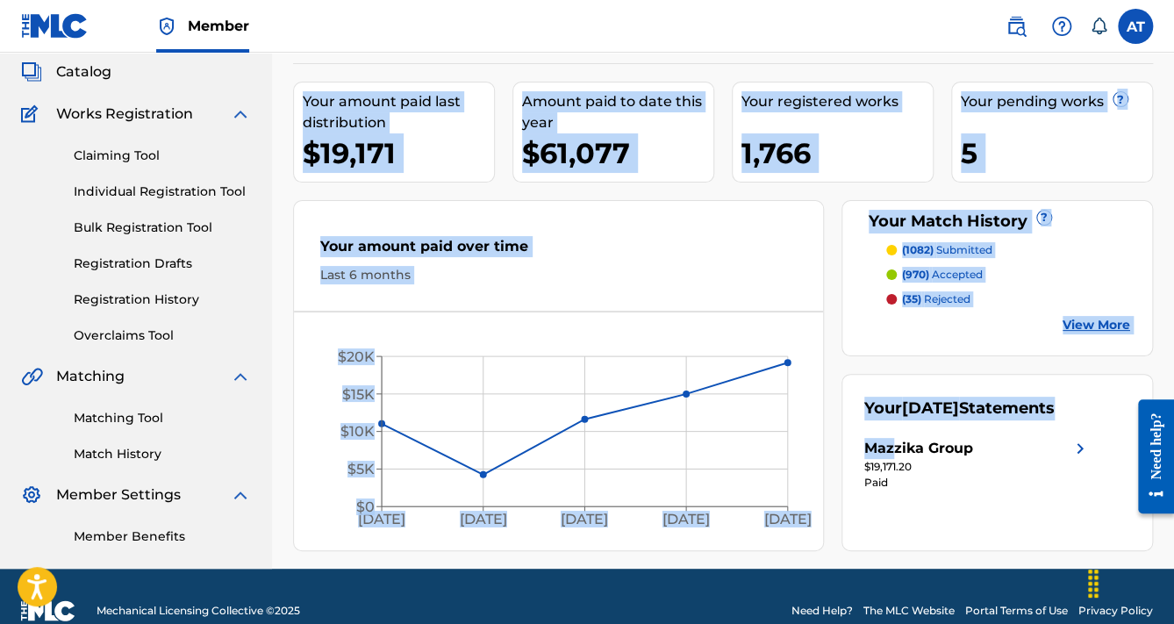
scroll to position [130, 0]
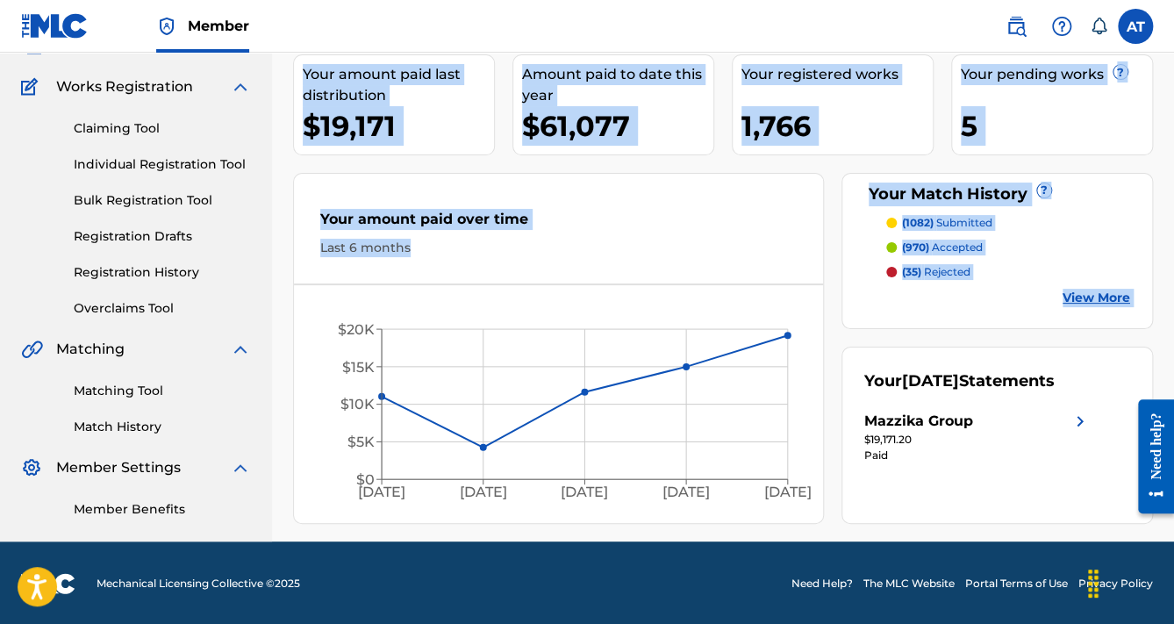
drag, startPoint x: 288, startPoint y: 117, endPoint x: 319, endPoint y: 478, distance: 363.0
click at [324, 484] on div "Mazzika Group Your amount paid last distribution $19,171 Amount paid to date th…" at bounding box center [723, 254] width 902 height 575
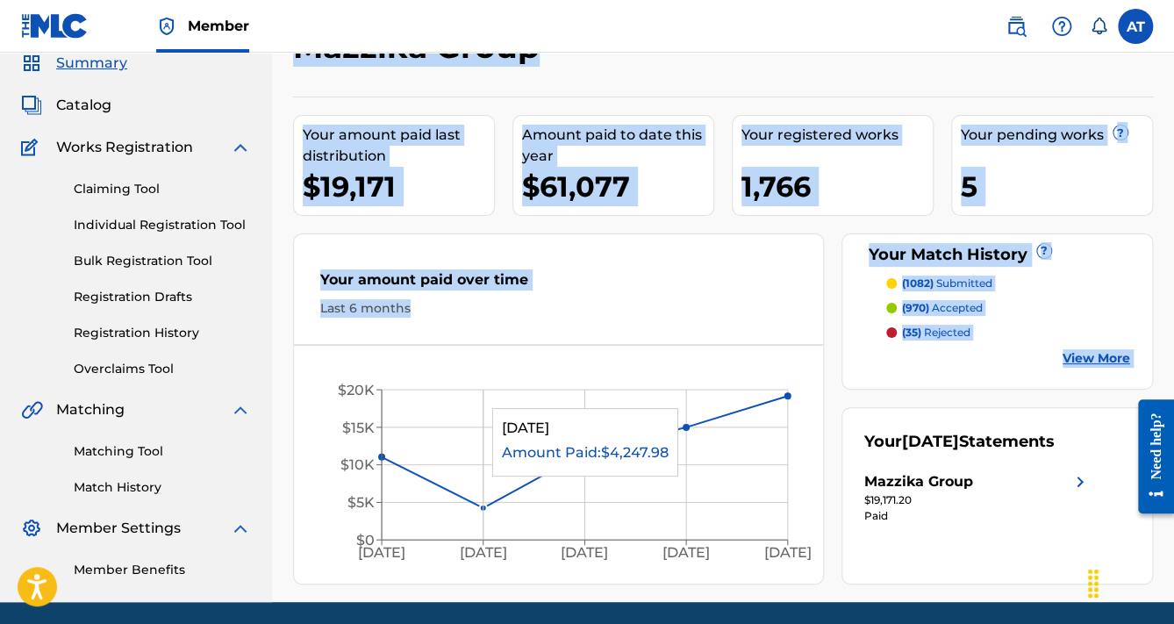
scroll to position [0, 0]
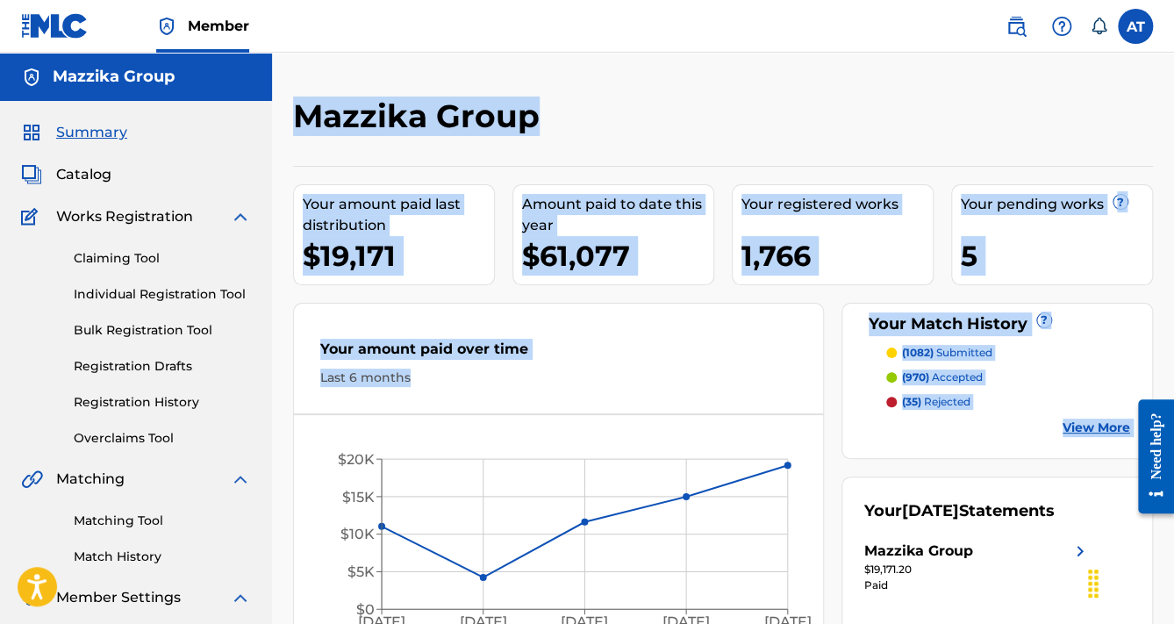
click at [314, 305] on div "Your amount paid over time Last 6 months [DATE] Apr '[DATE] Jun '[DATE] $0 $5K …" at bounding box center [558, 478] width 531 height 351
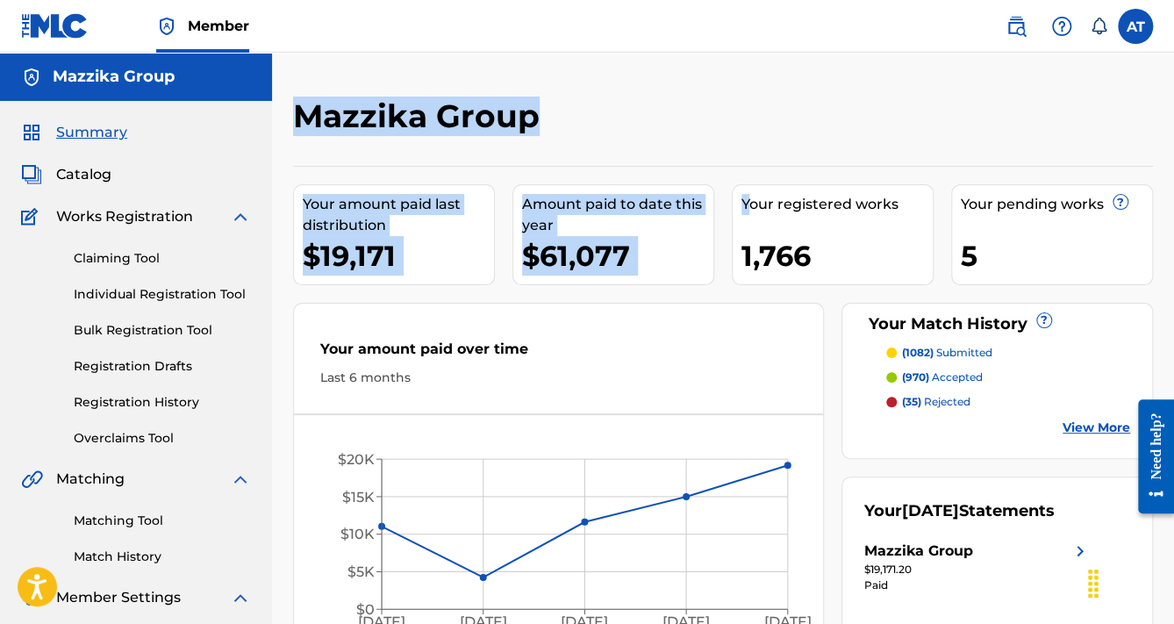
drag, startPoint x: 291, startPoint y: 123, endPoint x: 744, endPoint y: 166, distance: 454.9
click at [750, 168] on div "Mazzika Group Your amount paid last distribution $19,171 Amount paid to date th…" at bounding box center [723, 384] width 902 height 575
click at [288, 149] on div "Mazzika Group Your amount paid last distribution $19,171 Amount paid to date th…" at bounding box center [723, 384] width 902 height 575
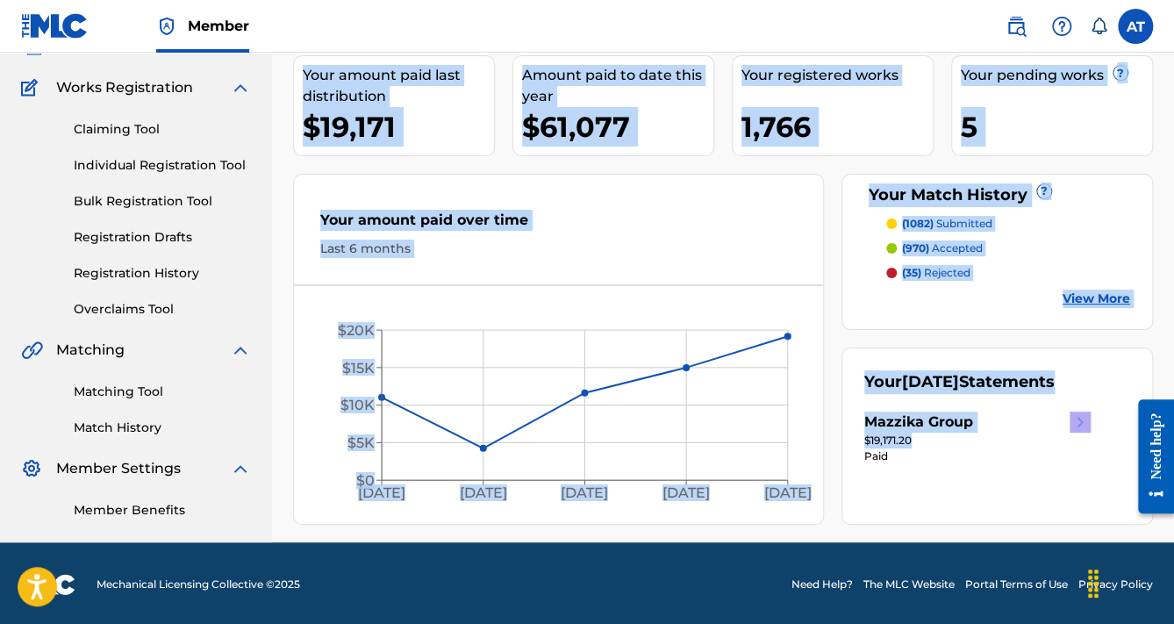
scroll to position [130, 0]
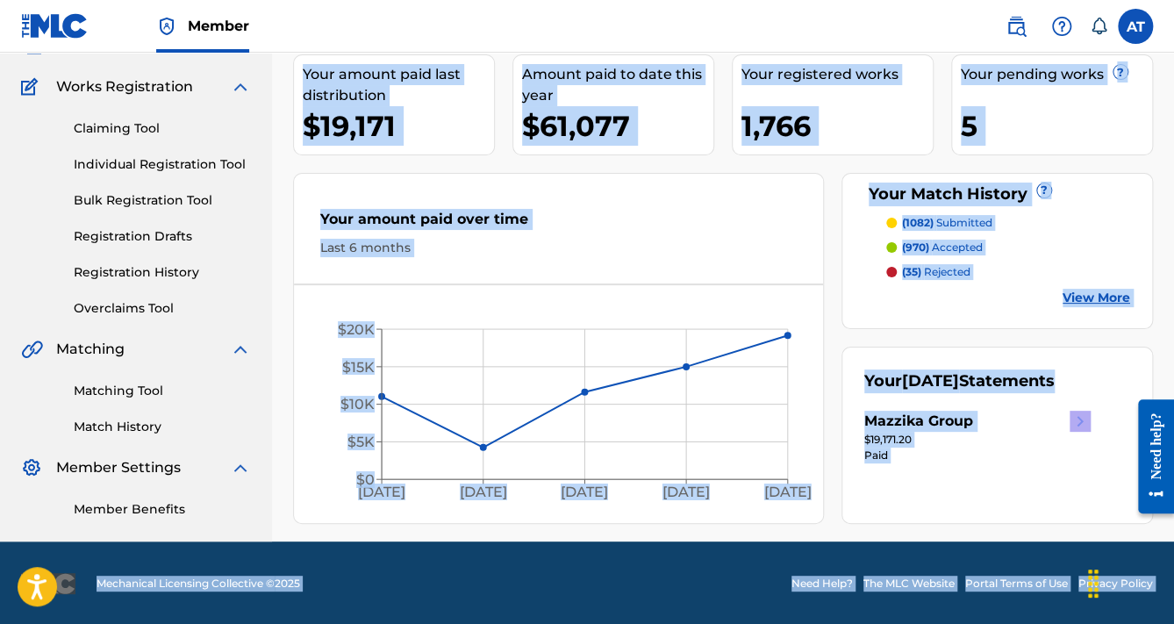
drag, startPoint x: 306, startPoint y: 116, endPoint x: 1101, endPoint y: 556, distance: 908.6
click at [14, 14] on div "Member AT AT [PERSON_NAME] [EMAIL_ADDRESS][DOMAIN_NAME] Notification Preference…" at bounding box center [587, 248] width 1174 height 756
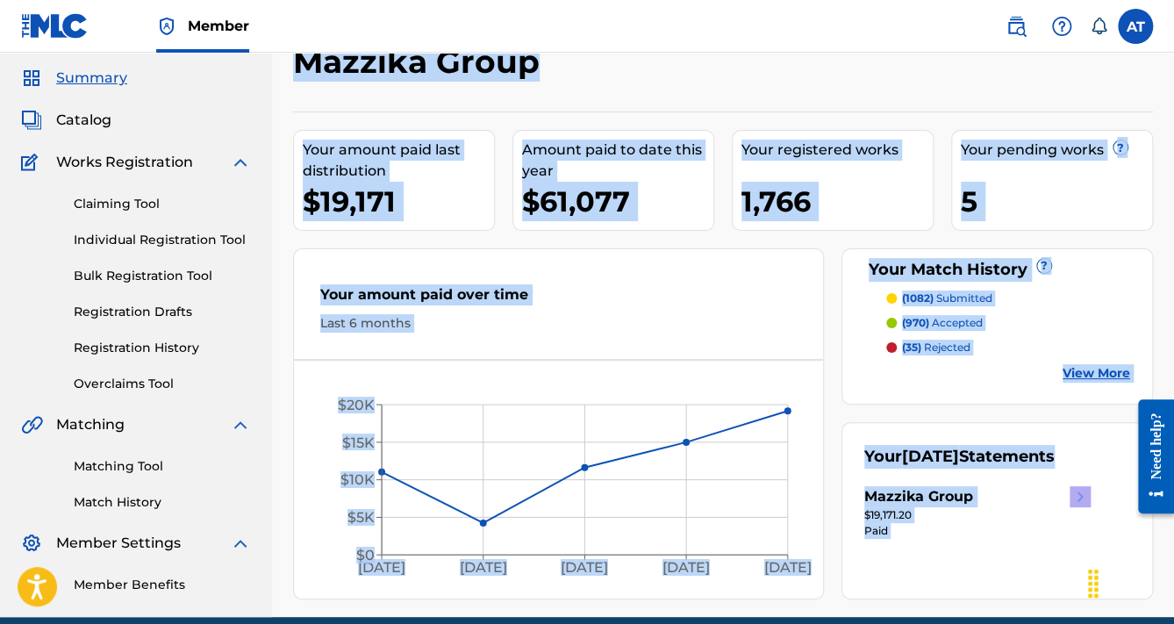
scroll to position [0, 0]
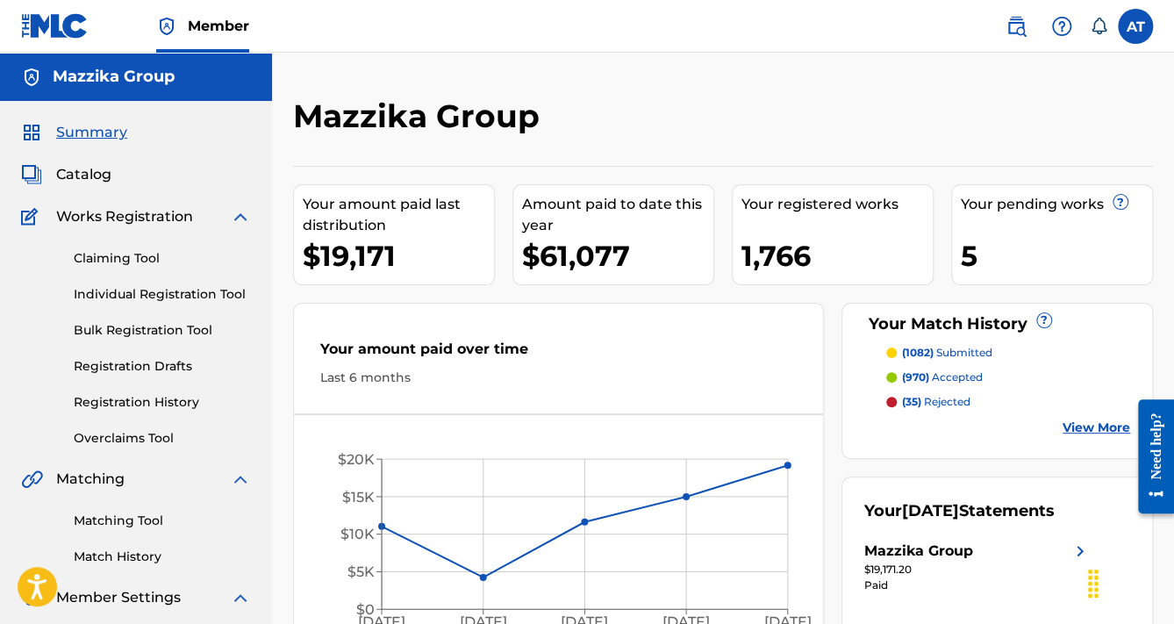
click at [393, 63] on div "Mazzika Group Your amount paid last distribution $19,171 Amount paid to date th…" at bounding box center [723, 362] width 902 height 619
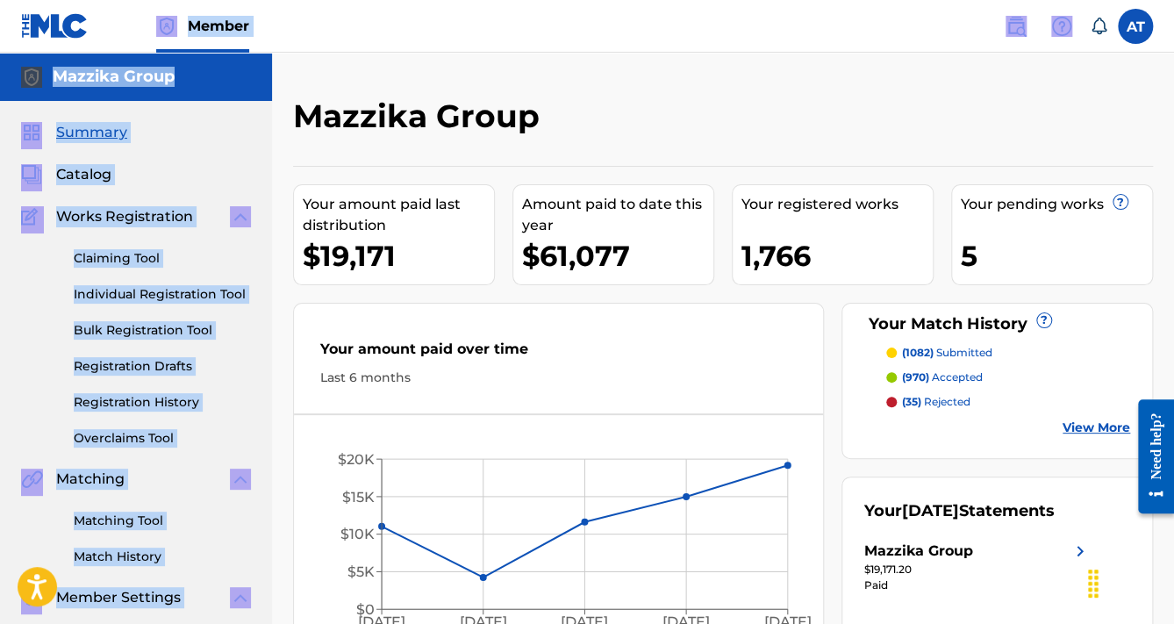
drag, startPoint x: 154, startPoint y: 18, endPoint x: 344, endPoint y: 60, distance: 195.0
click at [344, 60] on div "Member AT AT [PERSON_NAME] [EMAIL_ADDRESS][DOMAIN_NAME] Notification Preference…" at bounding box center [587, 378] width 1174 height 756
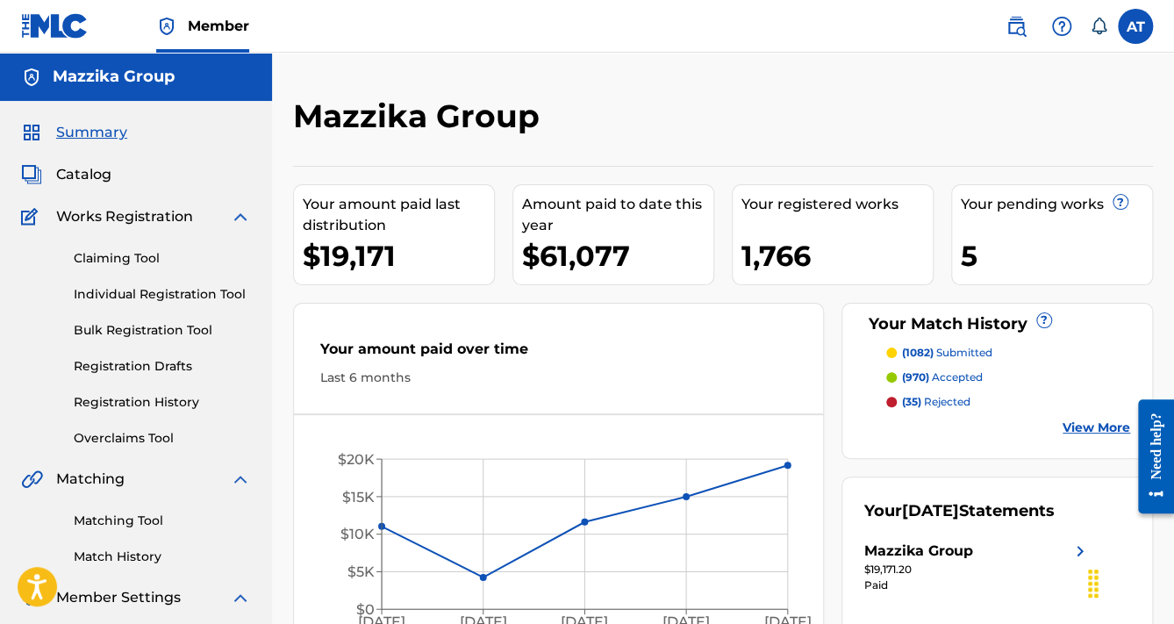
click at [7, 16] on nav "Member AT AT [PERSON_NAME] [EMAIL_ADDRESS][DOMAIN_NAME] Notification Preference…" at bounding box center [587, 26] width 1174 height 53
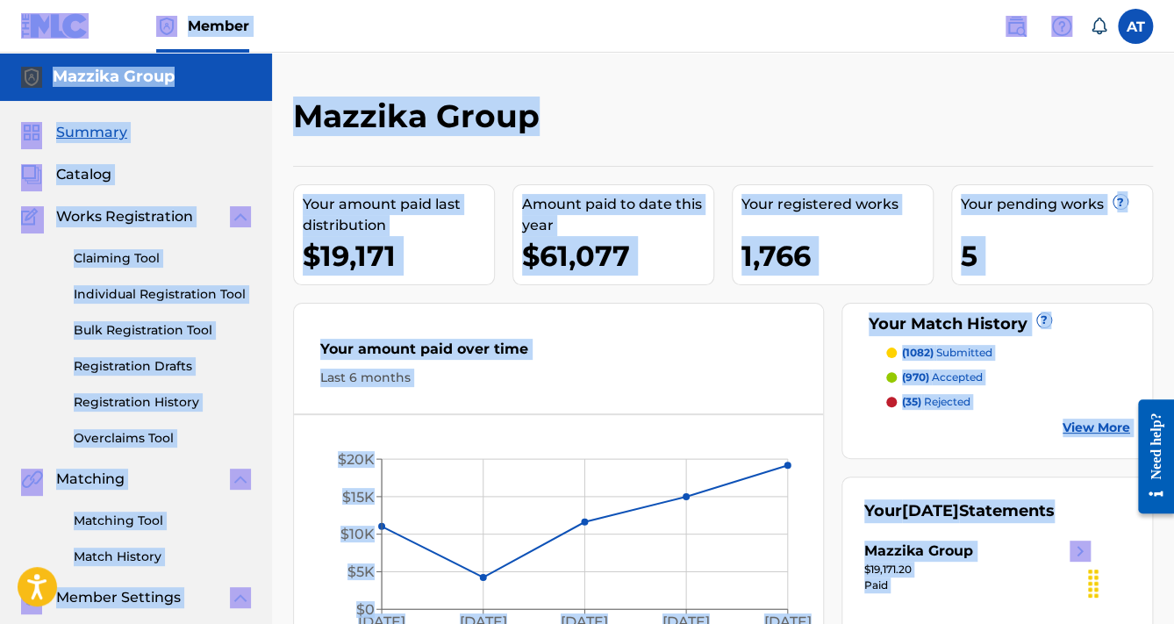
drag, startPoint x: 7, startPoint y: 16, endPoint x: 1041, endPoint y: 601, distance: 1188.0
click at [1046, 606] on div "Member AT AT [PERSON_NAME] [EMAIL_ADDRESS][DOMAIN_NAME] Notification Preference…" at bounding box center [587, 378] width 1174 height 756
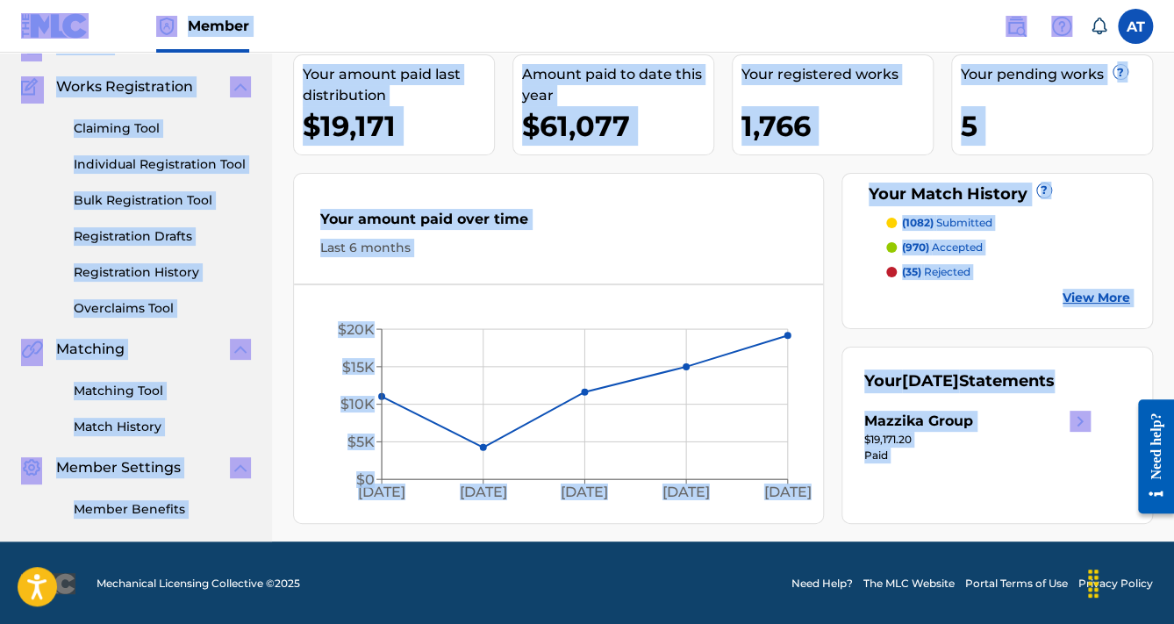
click at [1001, 490] on div "Your [DATE] Statements Mazzika Group $19,171.20 Paid" at bounding box center [998, 435] width 312 height 177
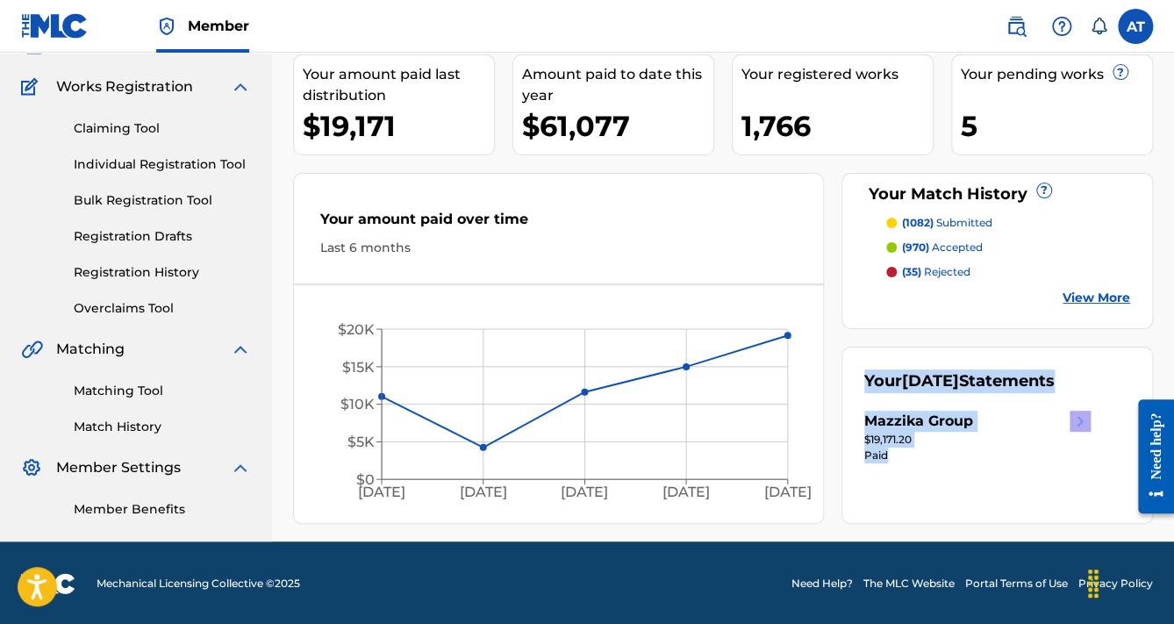
drag, startPoint x: 854, startPoint y: 363, endPoint x: 972, endPoint y: 481, distance: 166.9
click at [972, 481] on div "Your [DATE] Statements Mazzika Group $19,171.20 Paid" at bounding box center [998, 435] width 312 height 177
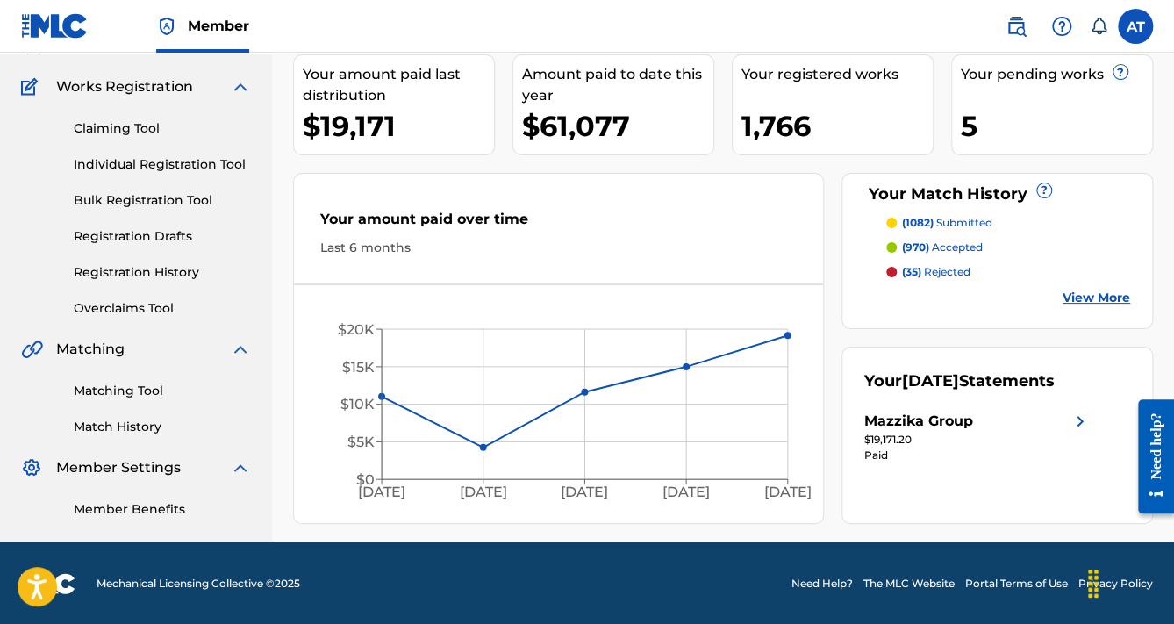
click at [693, 215] on div "Your amount paid over time" at bounding box center [558, 224] width 477 height 30
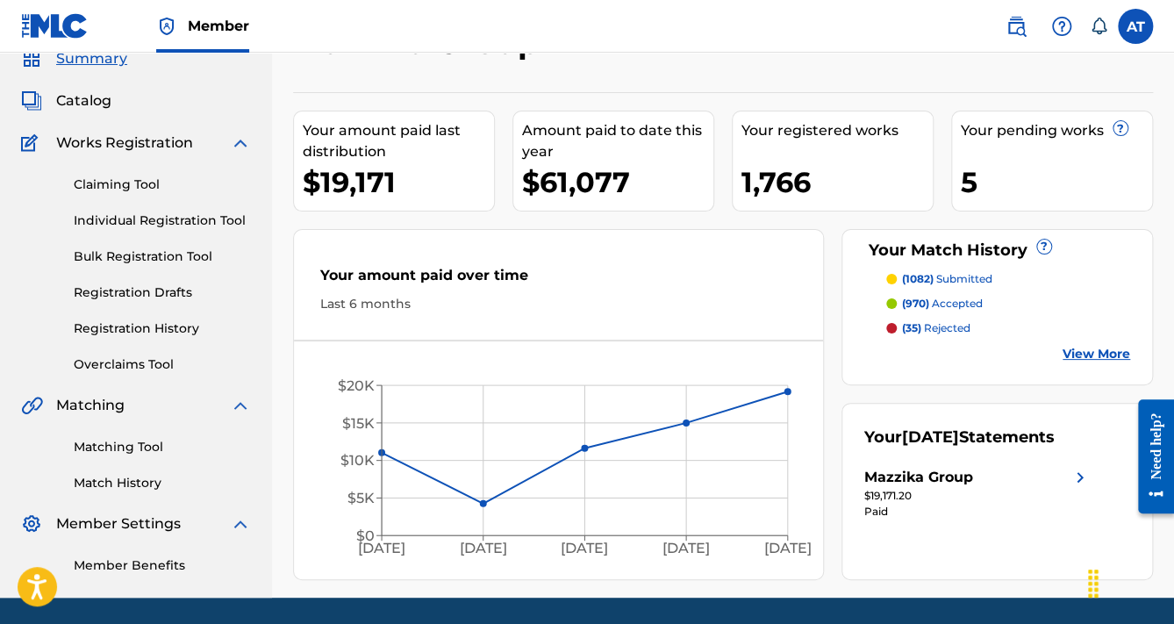
scroll to position [0, 0]
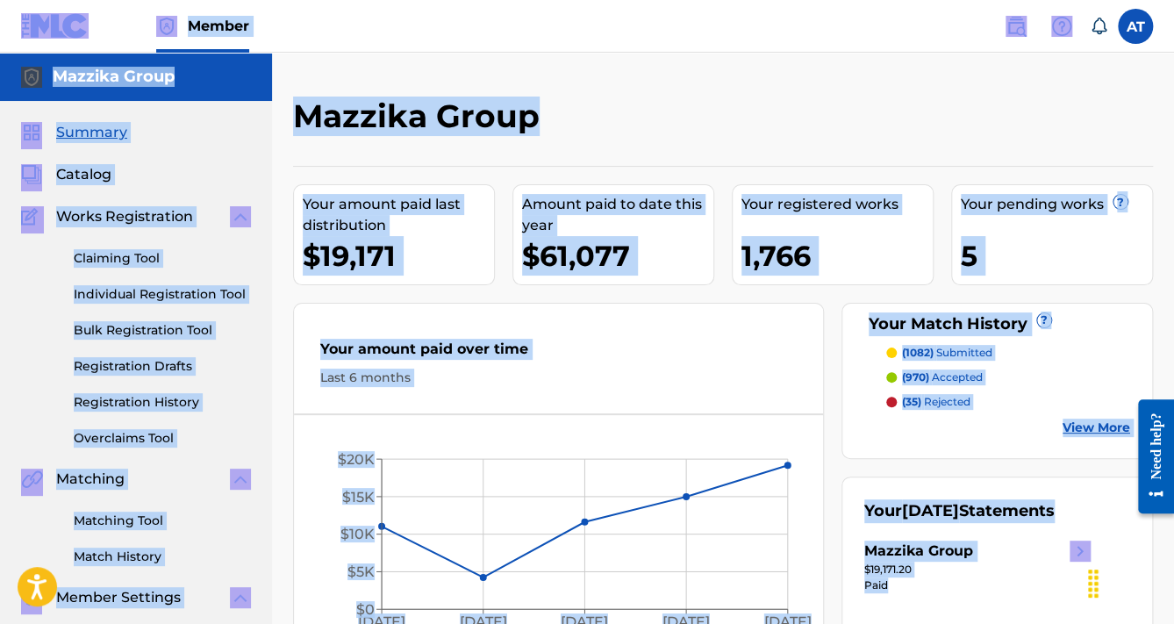
drag, startPoint x: 96, startPoint y: 27, endPoint x: 964, endPoint y: 651, distance: 1069.7
click at [964, 623] on html "Accessibility Screen-Reader Guide, Feedback, and Issue Reporting | New window C…" at bounding box center [587, 312] width 1174 height 624
drag, startPoint x: 1005, startPoint y: 426, endPoint x: 838, endPoint y: 320, distance: 197.2
click at [838, 320] on div "Your amount paid last distribution $19,171 Amount paid to date this year $61,07…" at bounding box center [723, 410] width 860 height 488
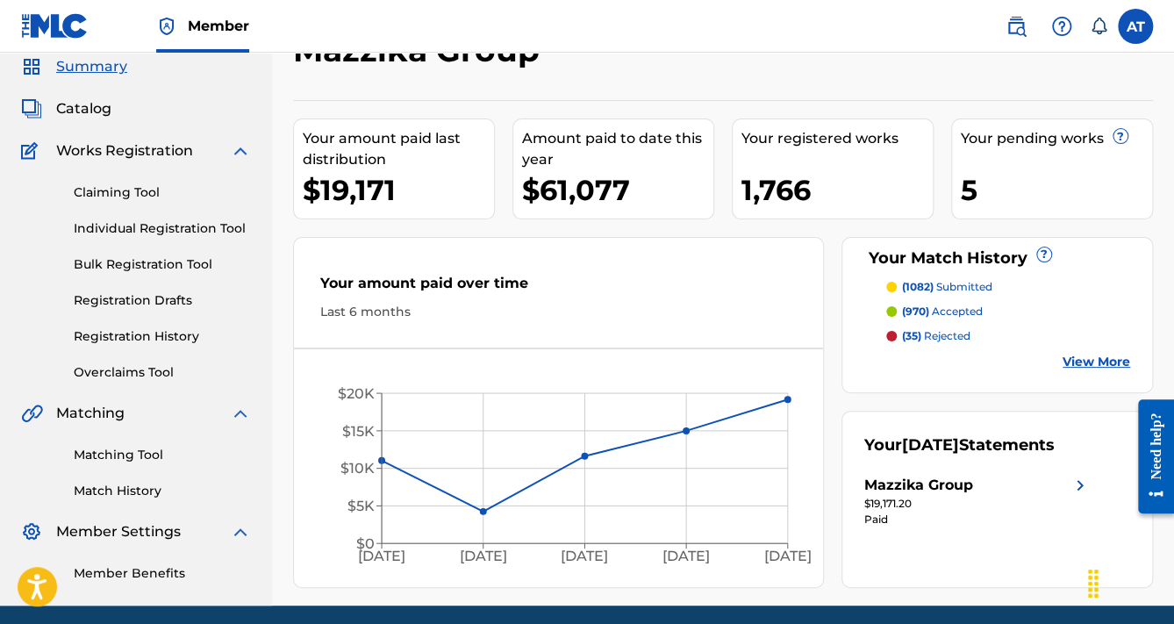
scroll to position [130, 0]
